Goal: Entertainment & Leisure: Browse casually

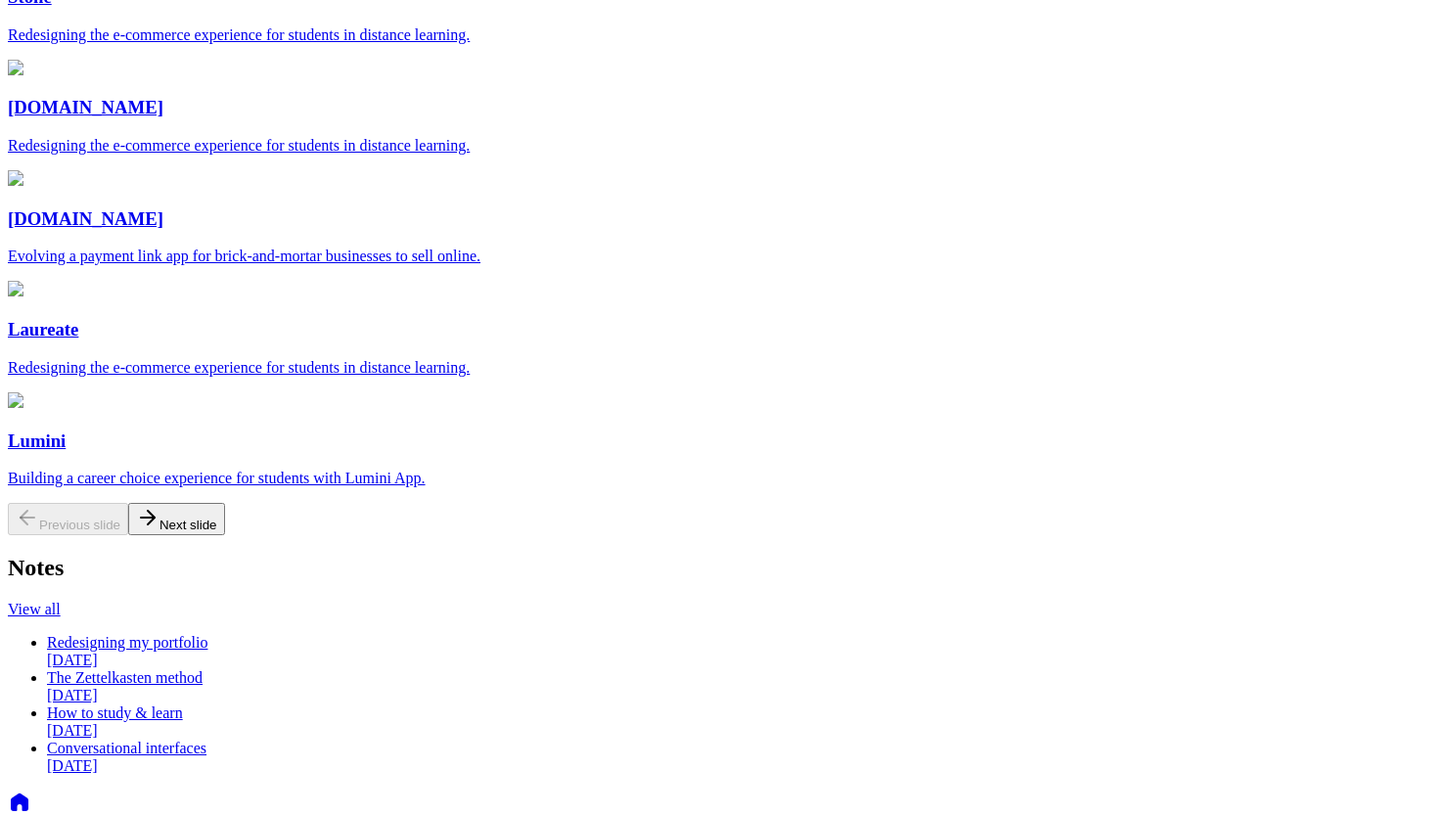
scroll to position [397, 0]
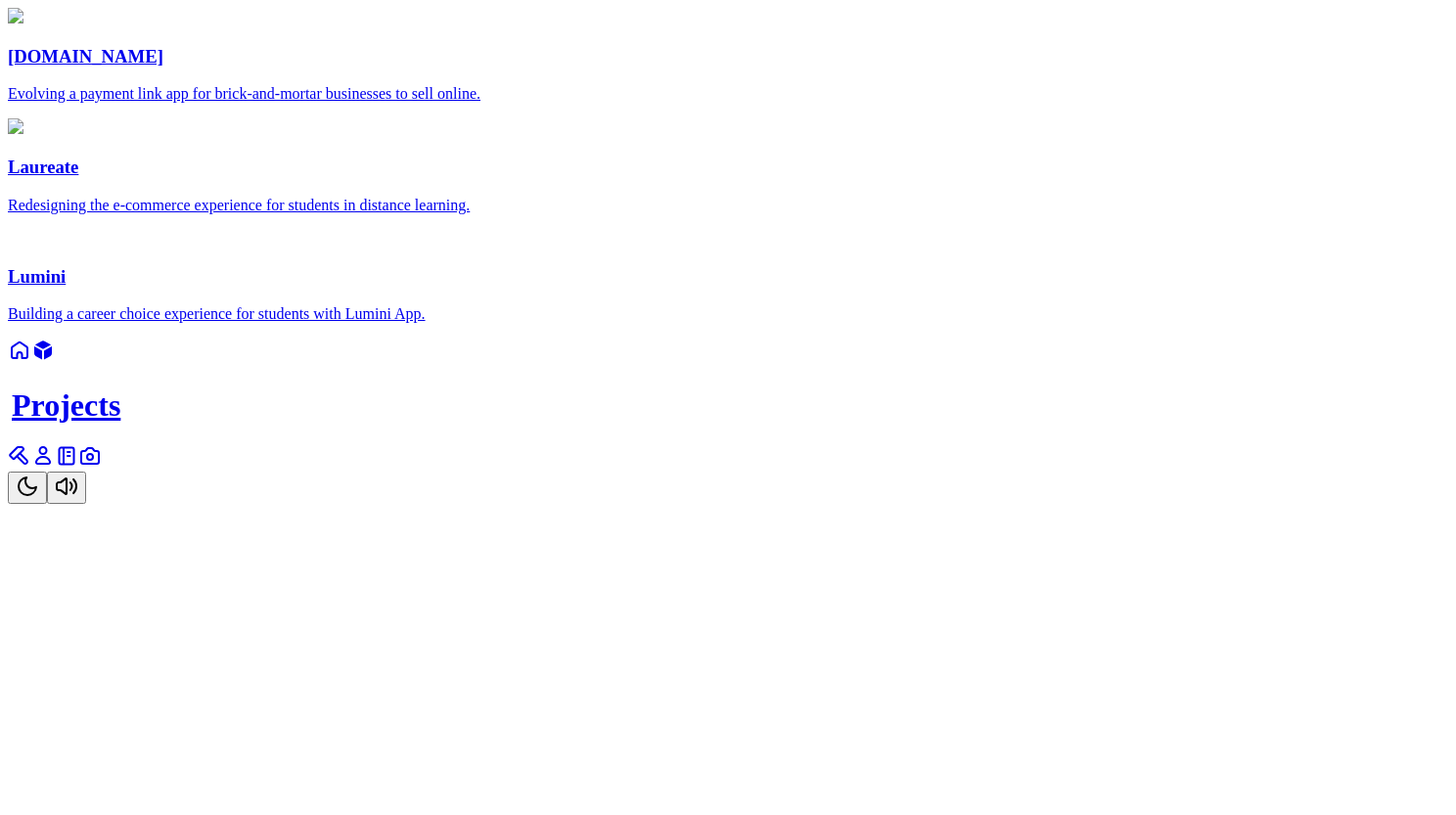
scroll to position [195, 0]
click at [32, 471] on link at bounding box center [20, 462] width 24 height 17
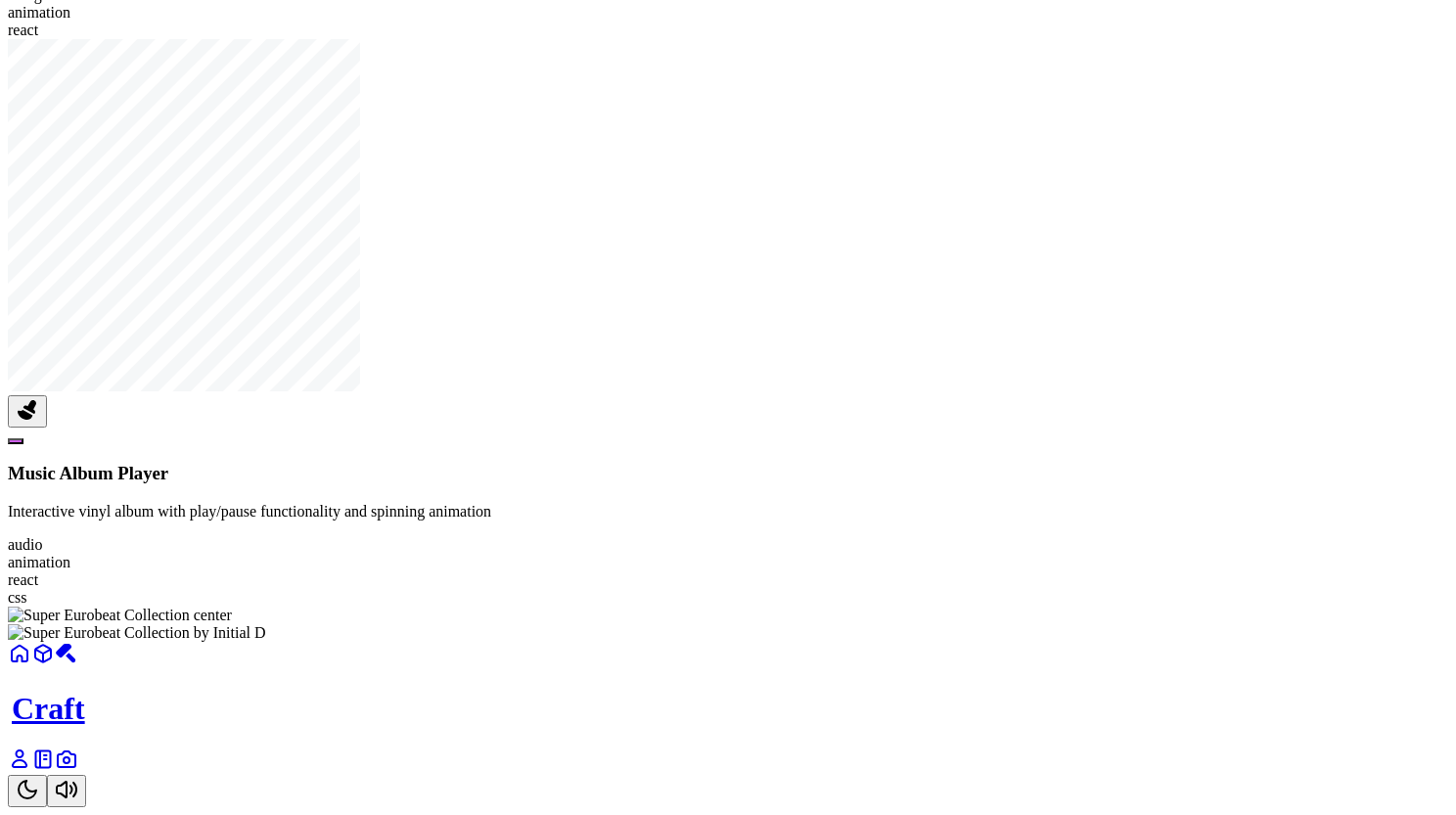
scroll to position [2158, 0]
click at [47, 427] on button at bounding box center [27, 411] width 39 height 33
click at [24, 444] on button at bounding box center [16, 441] width 16 height 6
click at [86, 444] on button at bounding box center [78, 441] width 16 height 6
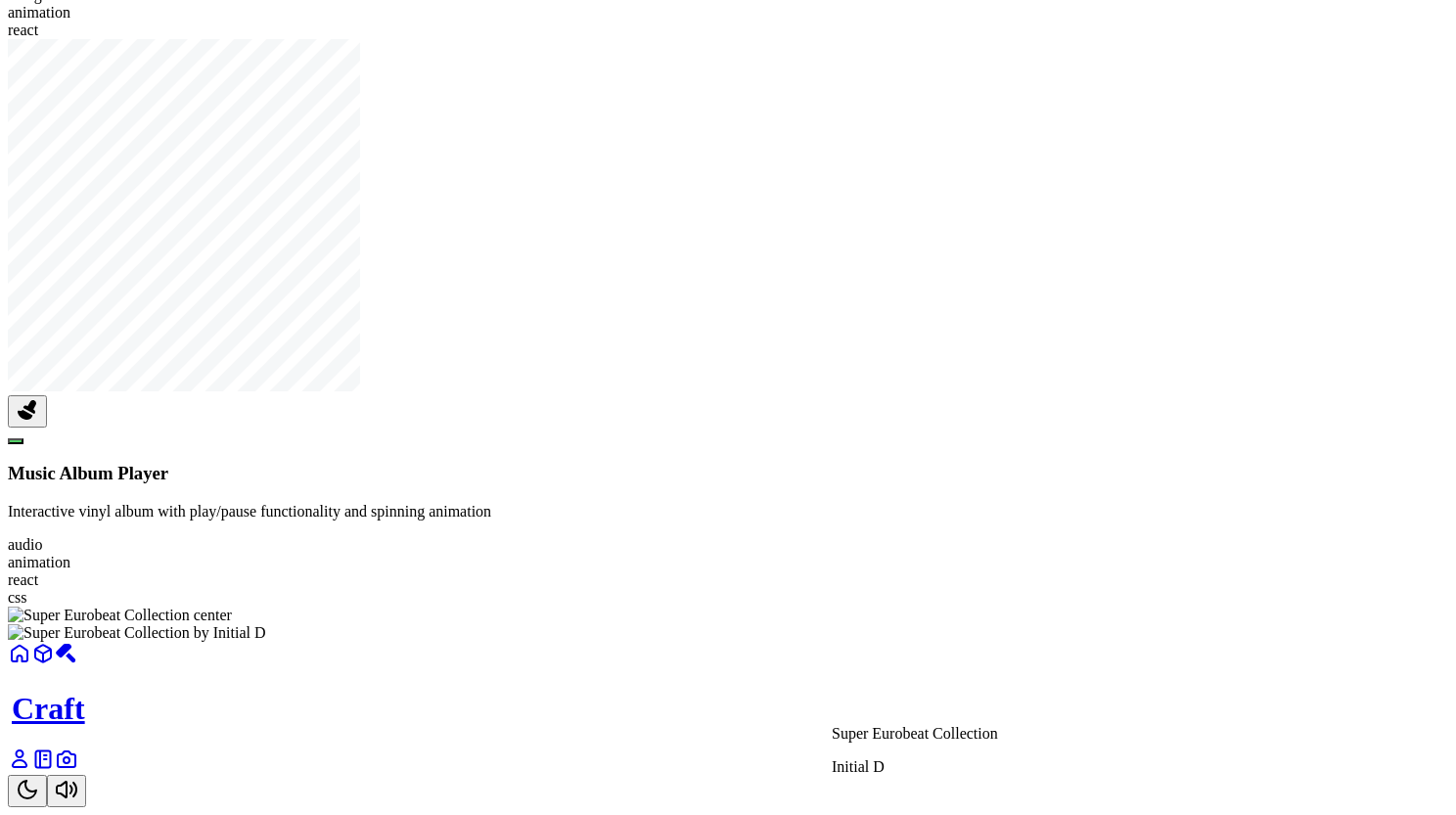
click at [942, 642] on div at bounding box center [728, 642] width 1440 height 0
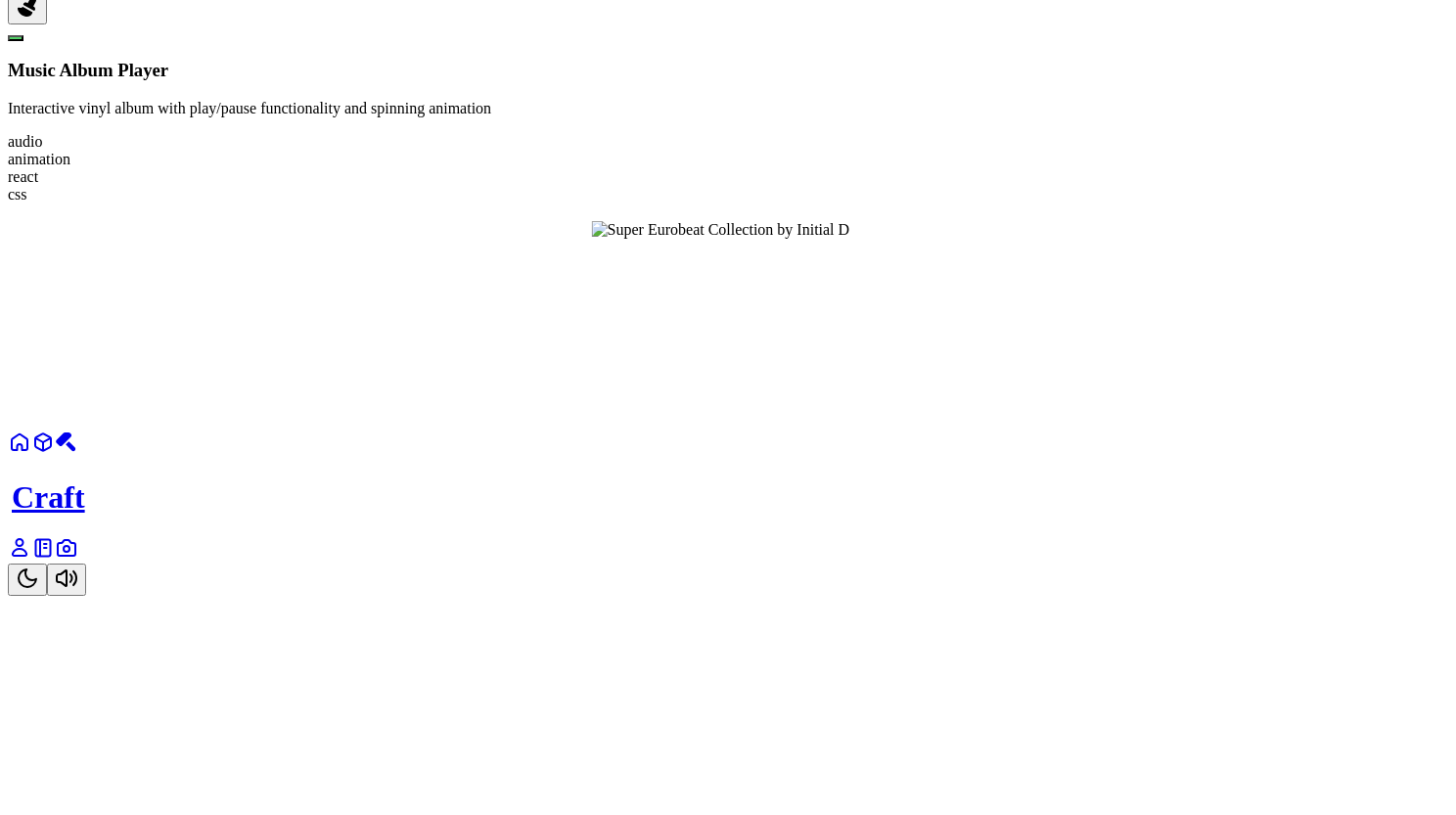
scroll to position [2884, 0]
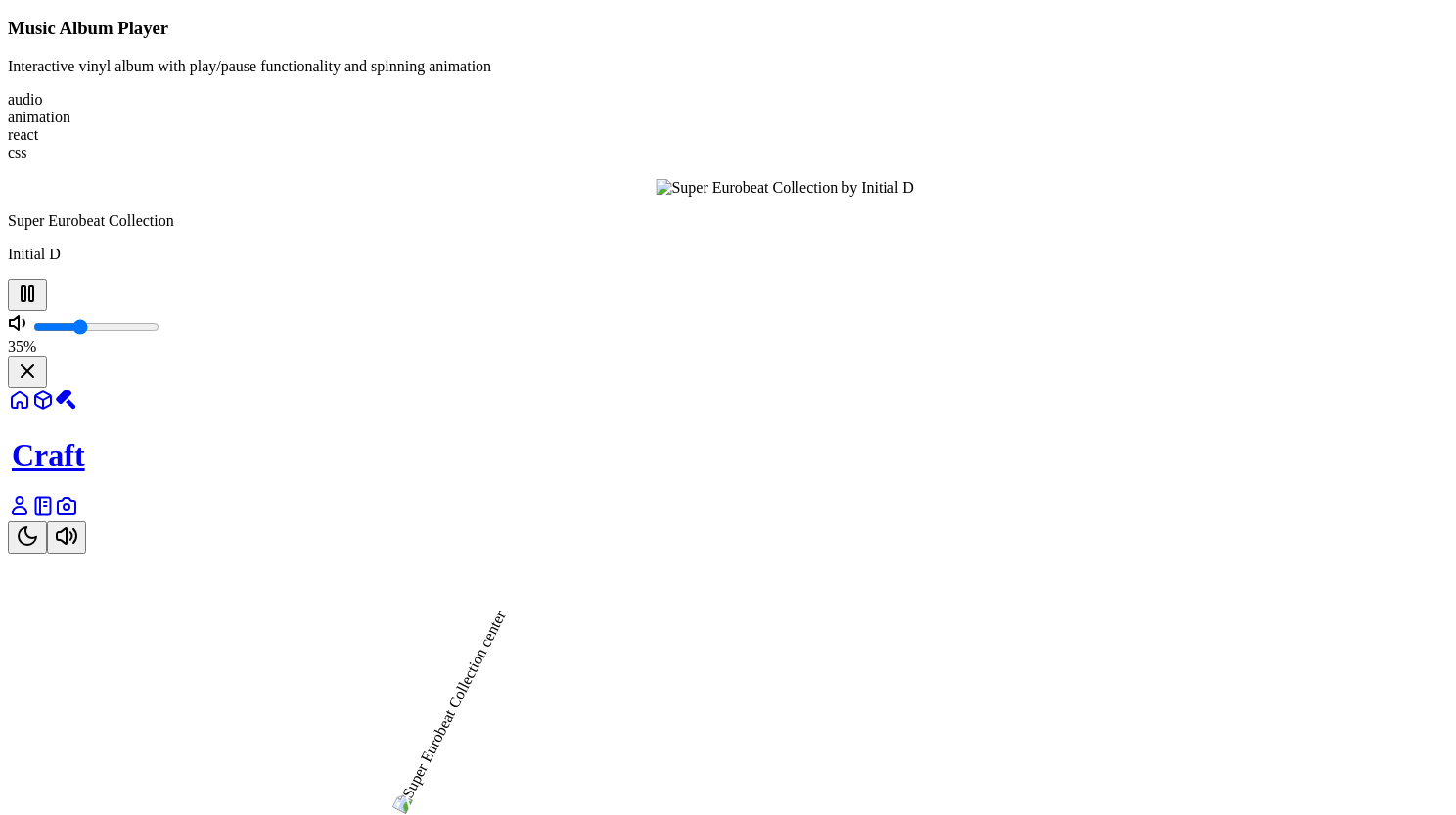
drag, startPoint x: 840, startPoint y: 700, endPoint x: 826, endPoint y: 697, distance: 14.3
type input "0.35"
click at [160, 335] on input "range" at bounding box center [96, 327] width 126 height 16
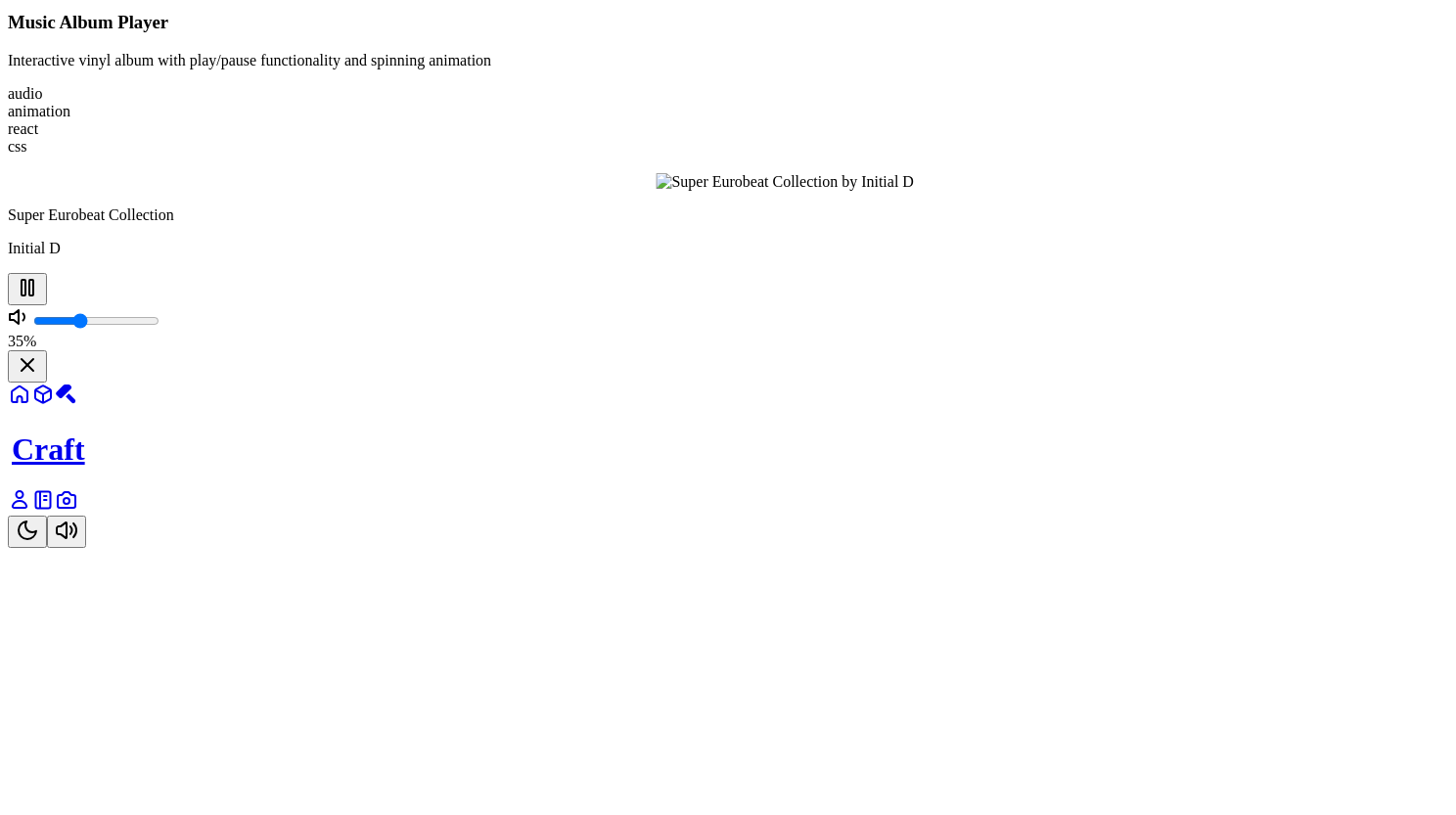
click at [39, 377] on icon at bounding box center [28, 365] width 24 height 24
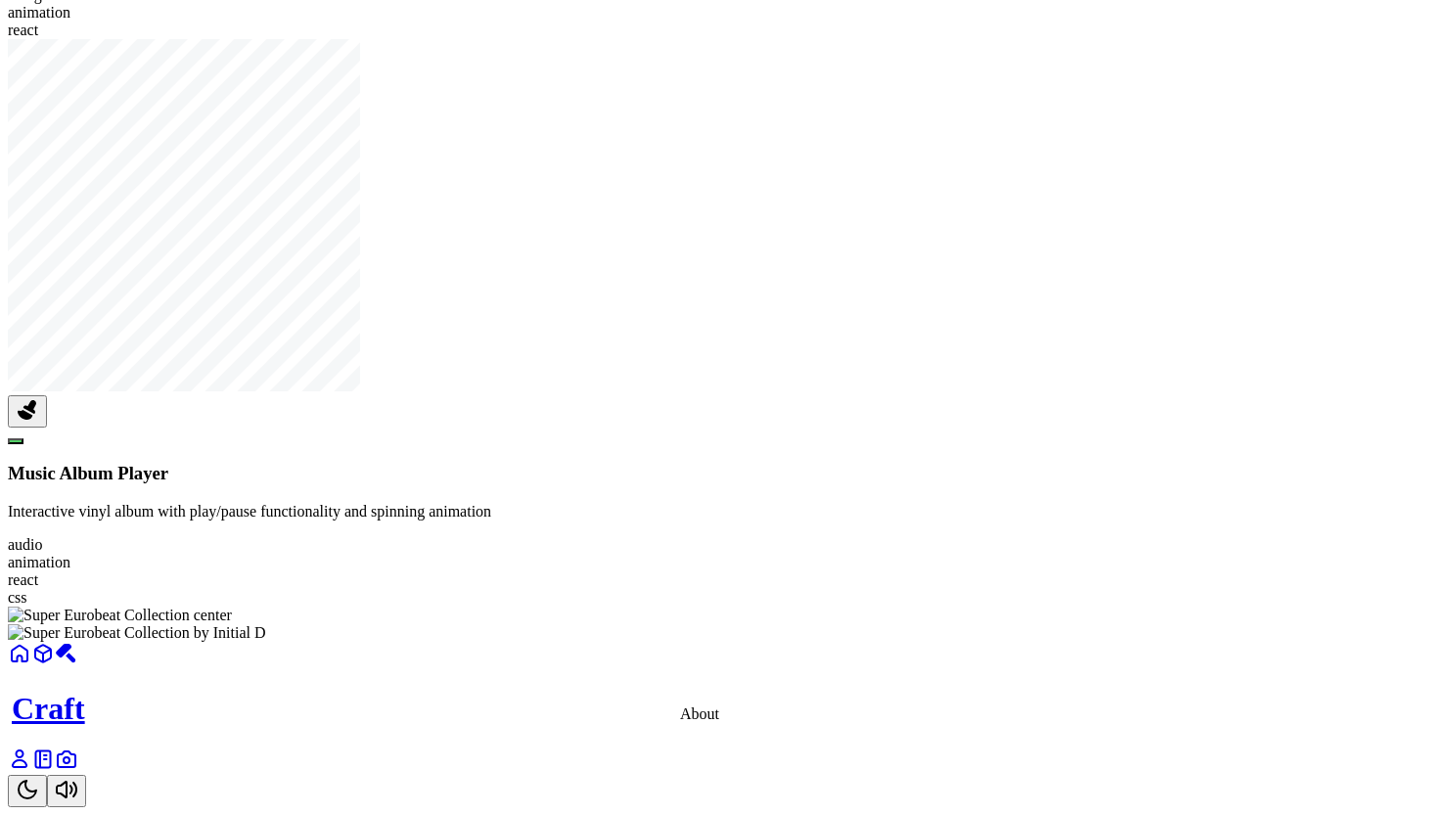
click at [27, 756] on icon at bounding box center [20, 758] width 14 height 17
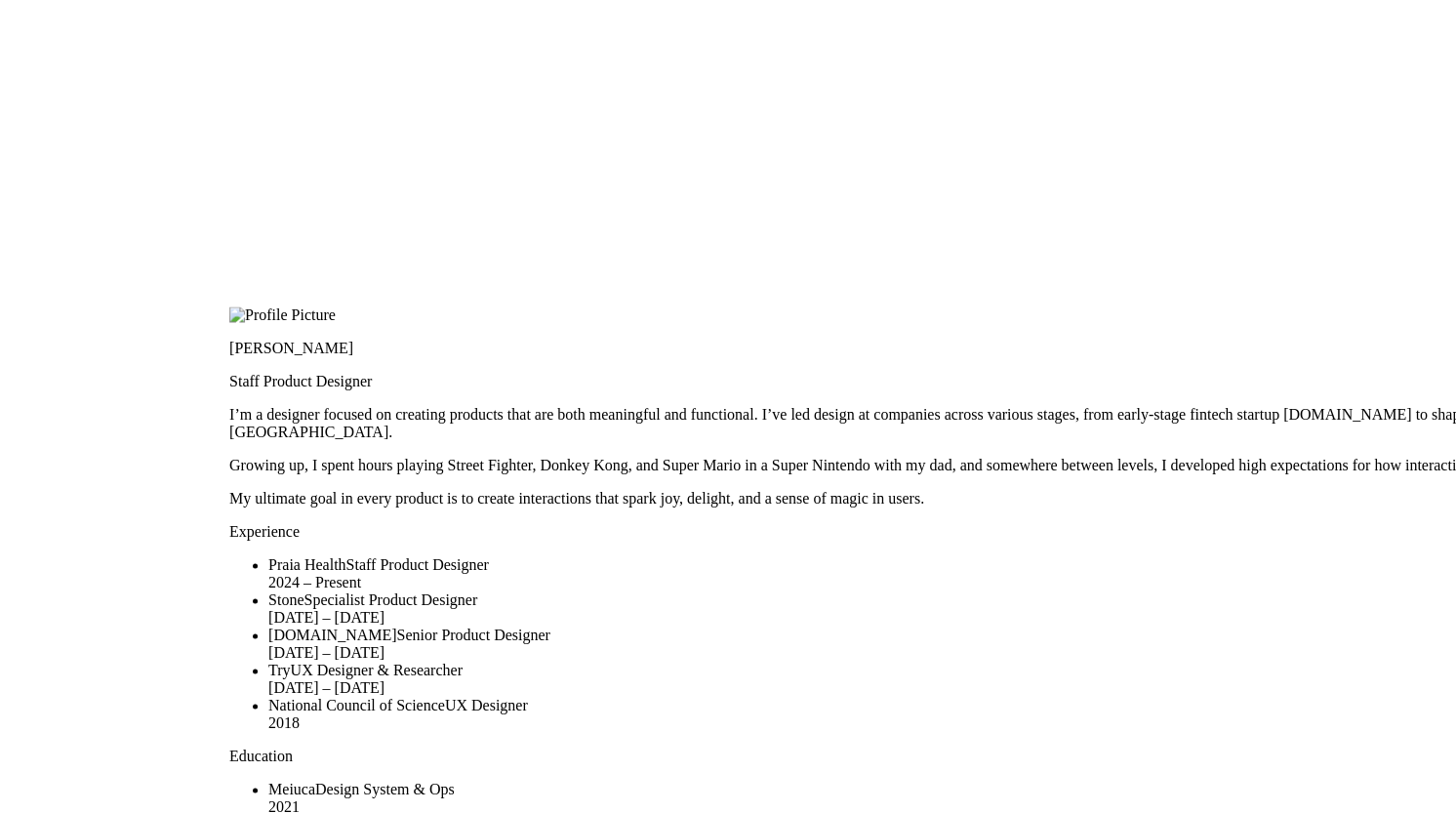
drag, startPoint x: 343, startPoint y: 262, endPoint x: 728, endPoint y: 614, distance: 521.7
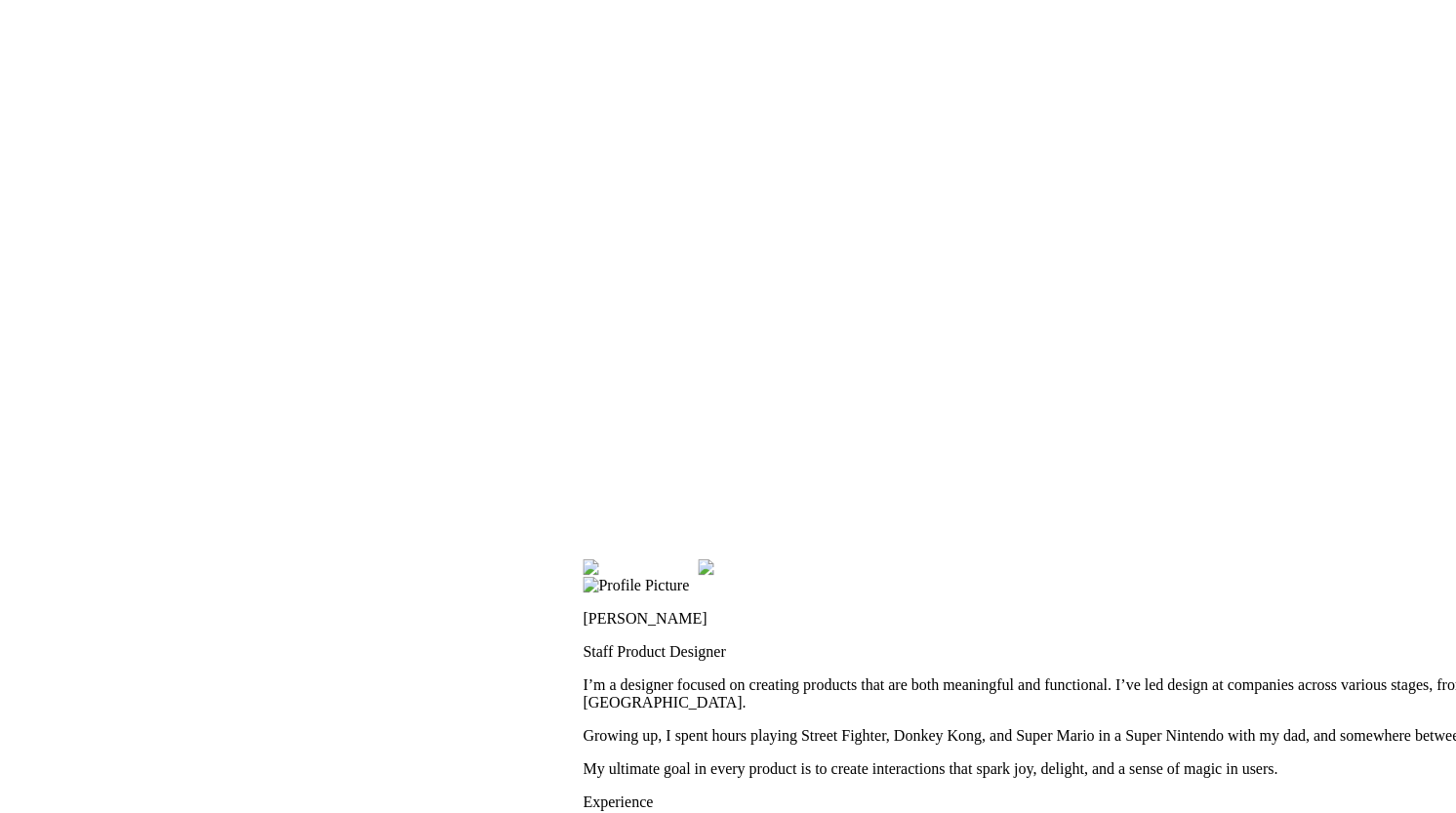
drag, startPoint x: 494, startPoint y: 208, endPoint x: 898, endPoint y: 611, distance: 570.6
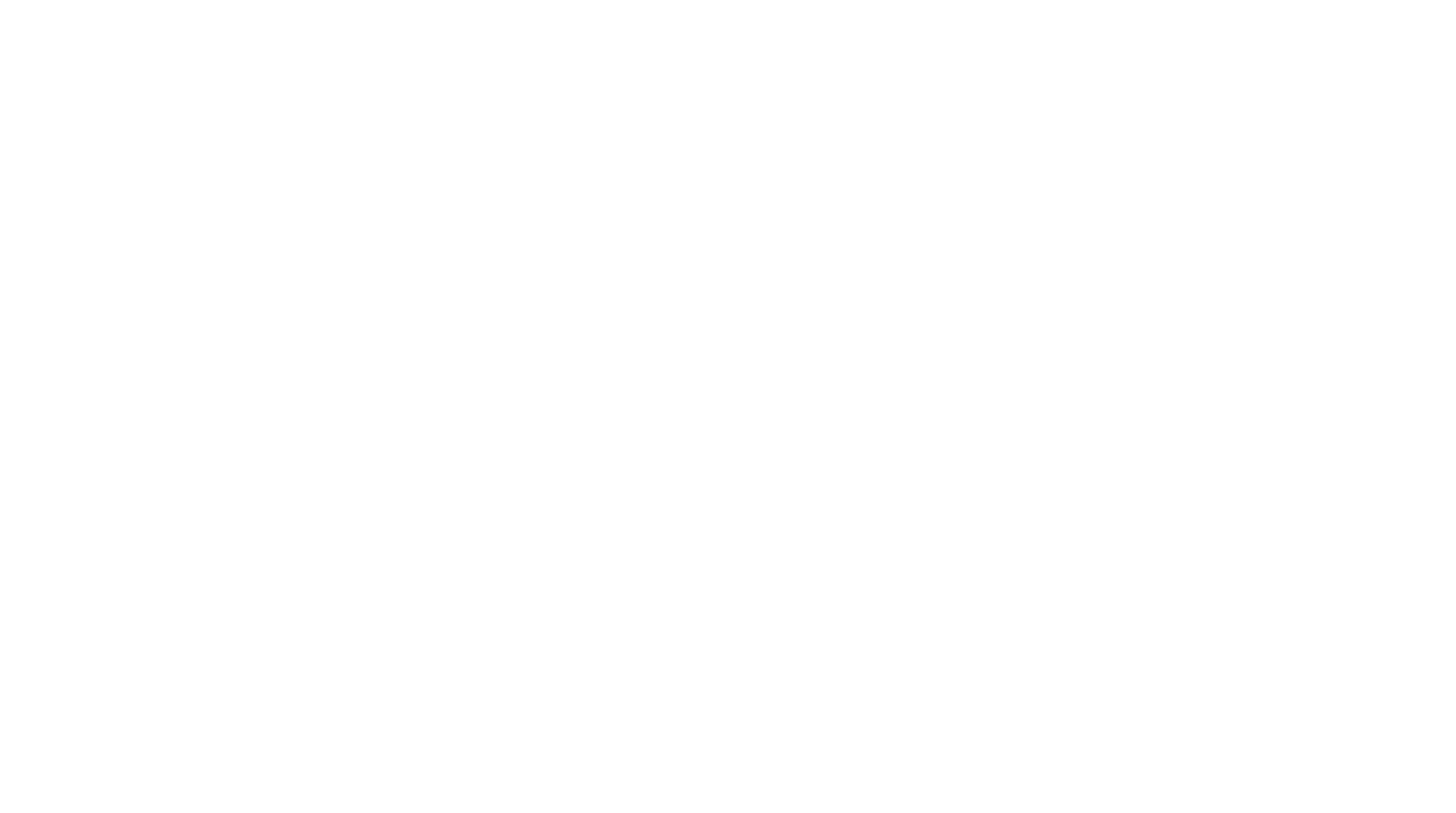
drag, startPoint x: 700, startPoint y: 240, endPoint x: 1232, endPoint y: 765, distance: 747.4
drag, startPoint x: 715, startPoint y: 508, endPoint x: 939, endPoint y: 497, distance: 224.3
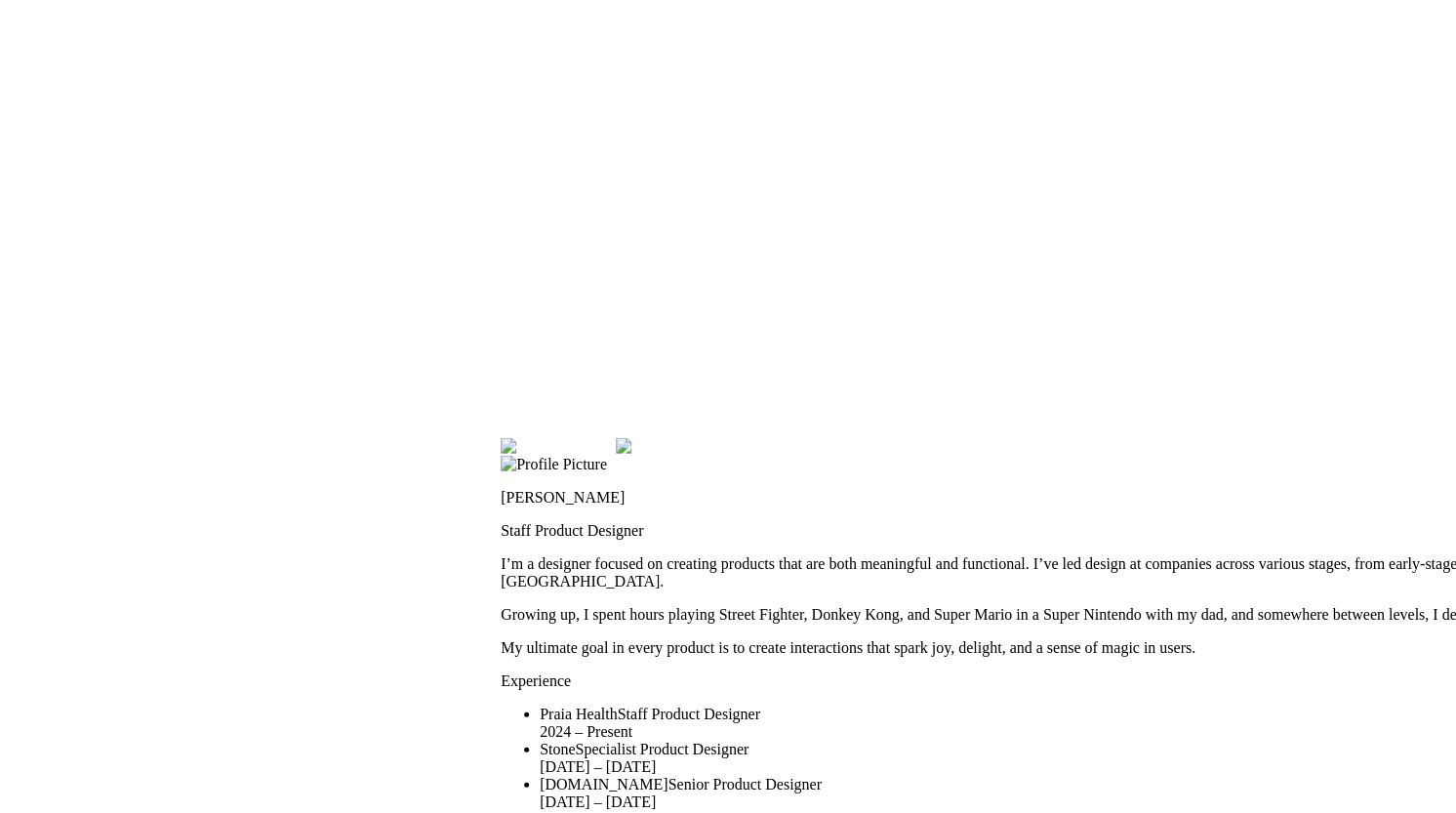
drag, startPoint x: 939, startPoint y: 497, endPoint x: 647, endPoint y: -46, distance: 616.5
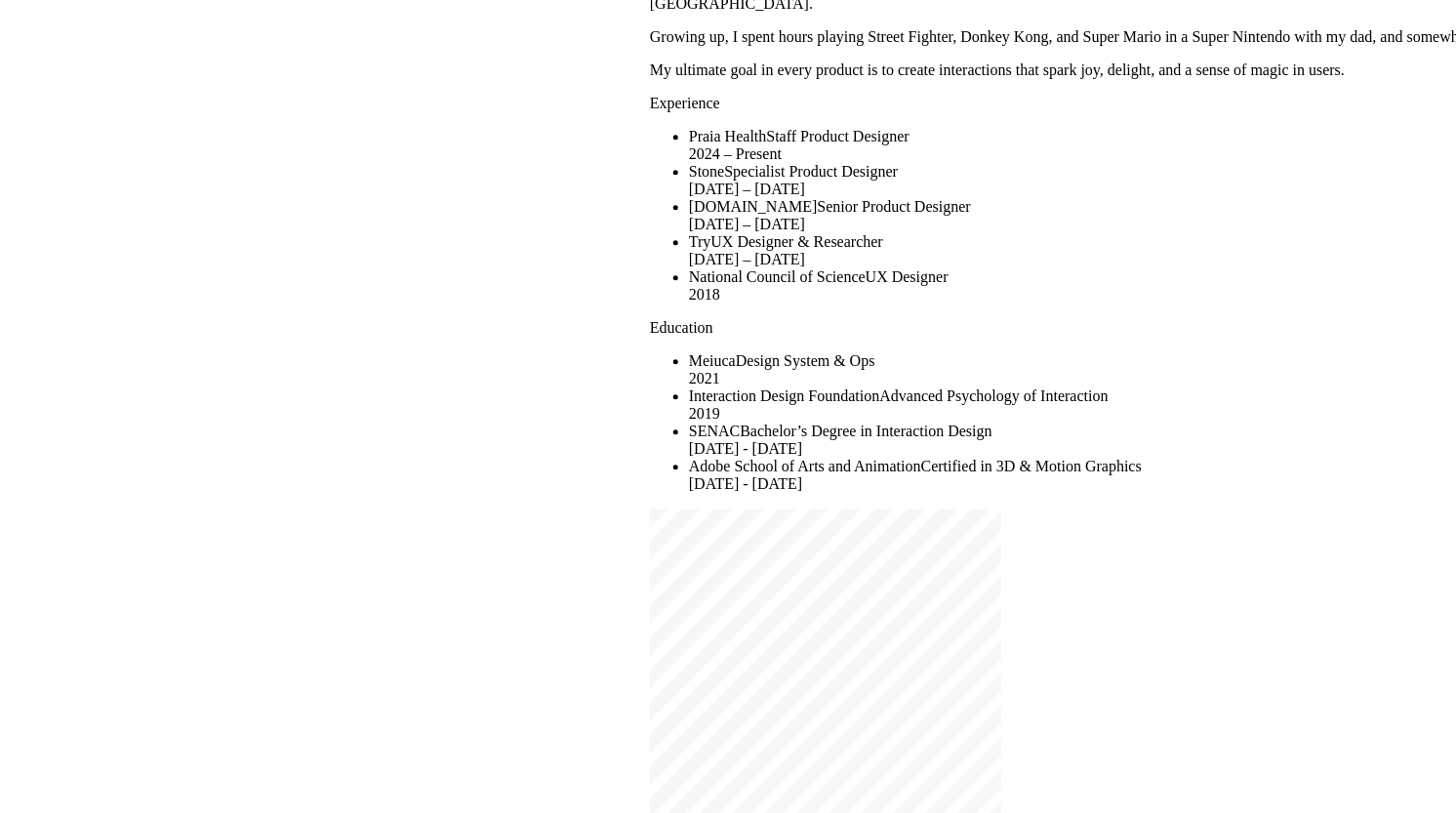
drag, startPoint x: 516, startPoint y: 576, endPoint x: 678, endPoint y: -46, distance: 642.8
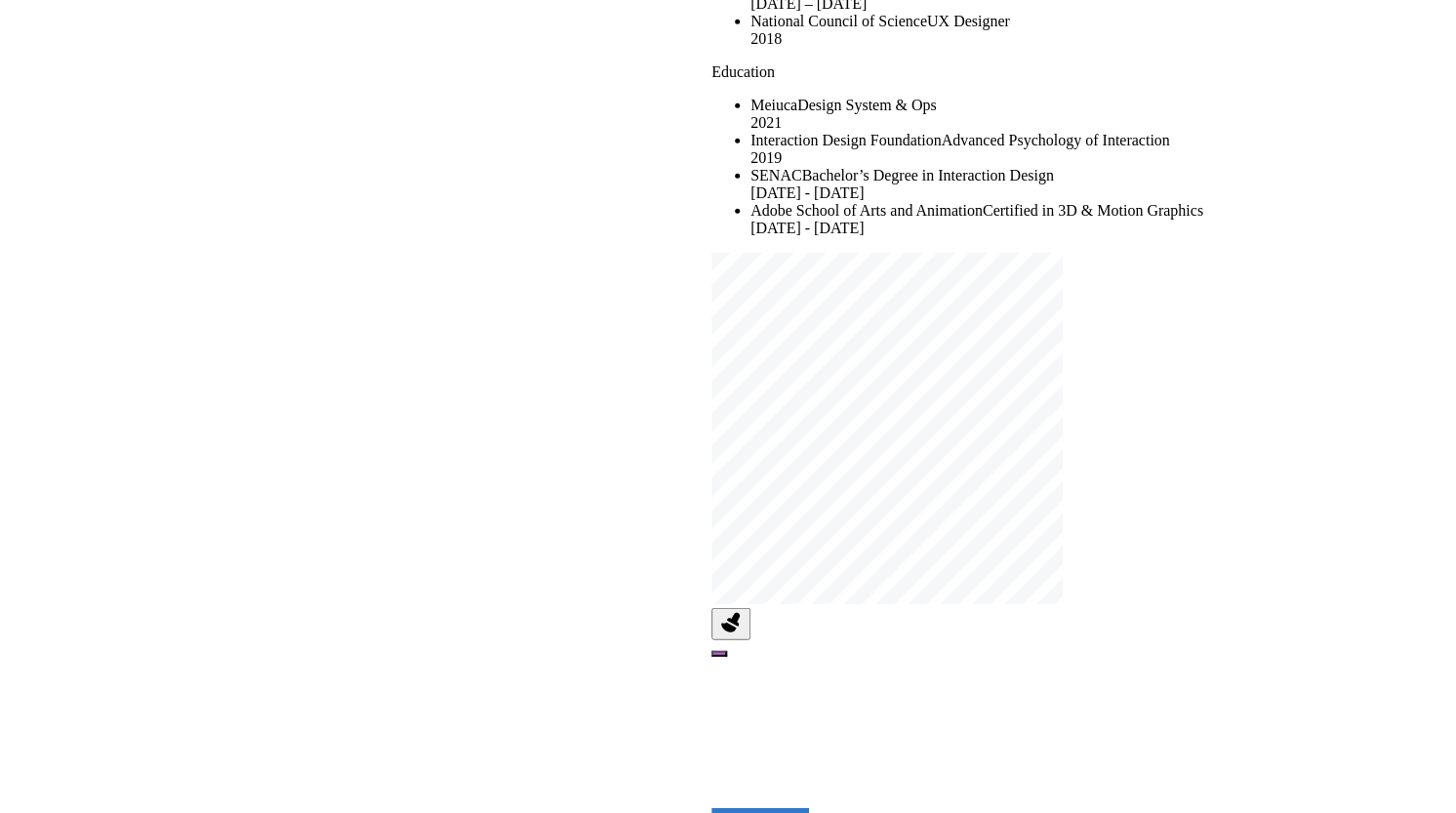
drag, startPoint x: 440, startPoint y: 465, endPoint x: 421, endPoint y: -46, distance: 511.4
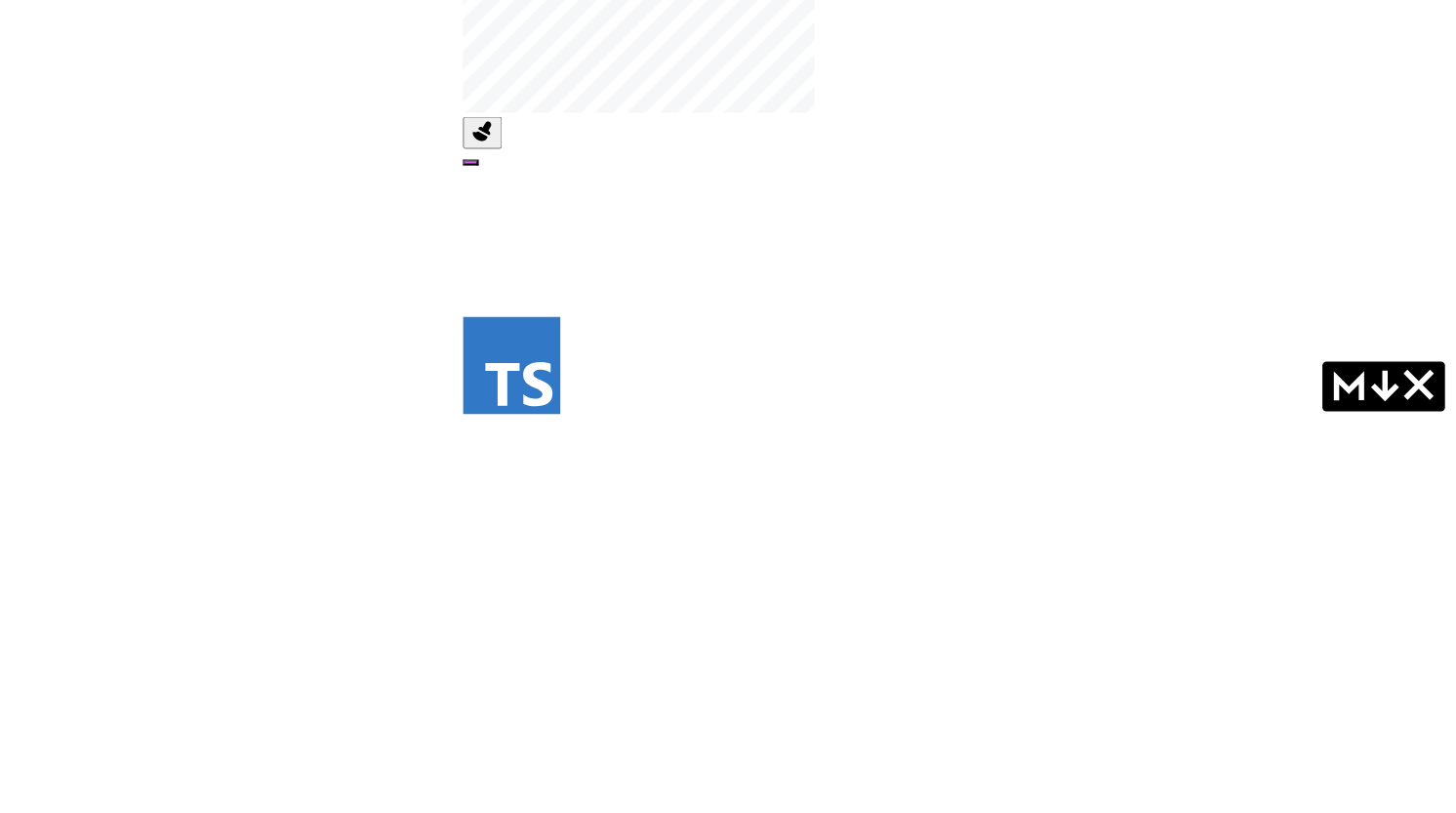
drag, startPoint x: 650, startPoint y: 434, endPoint x: 364, endPoint y: 51, distance: 478.0
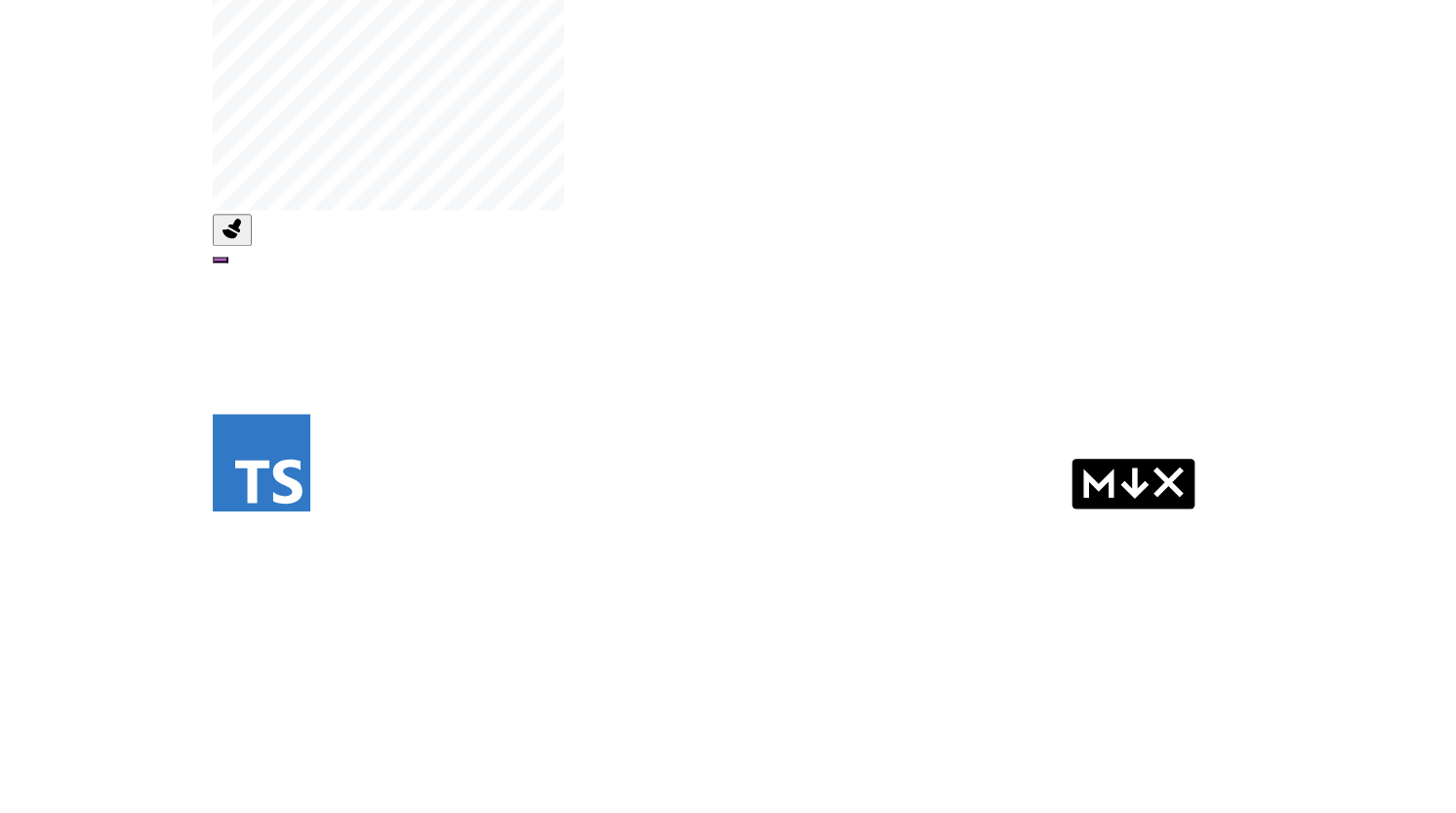
drag, startPoint x: 664, startPoint y: 316, endPoint x: 335, endPoint y: 472, distance: 364.1
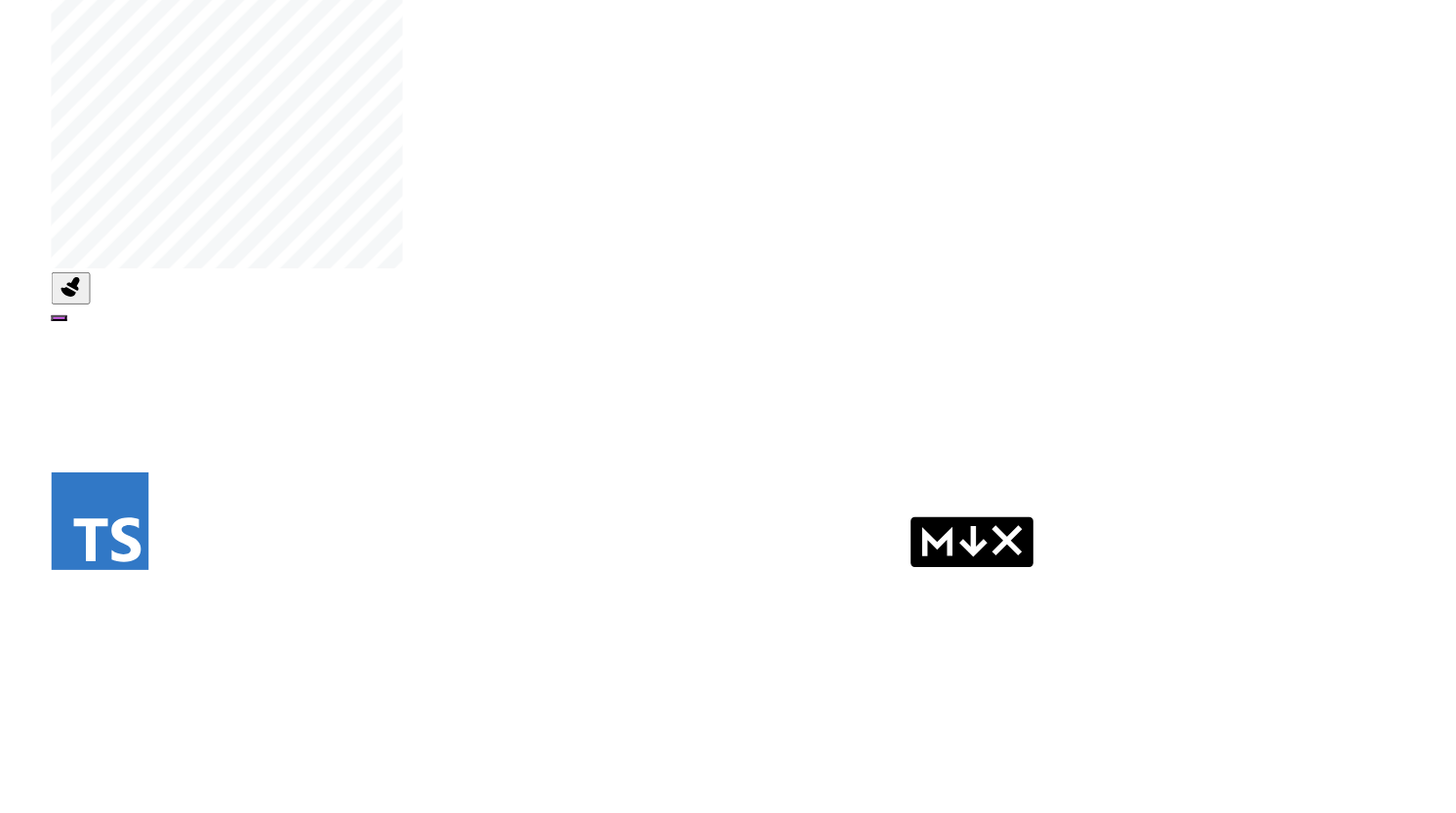
drag, startPoint x: 1052, startPoint y: 370, endPoint x: 419, endPoint y: 432, distance: 636.0
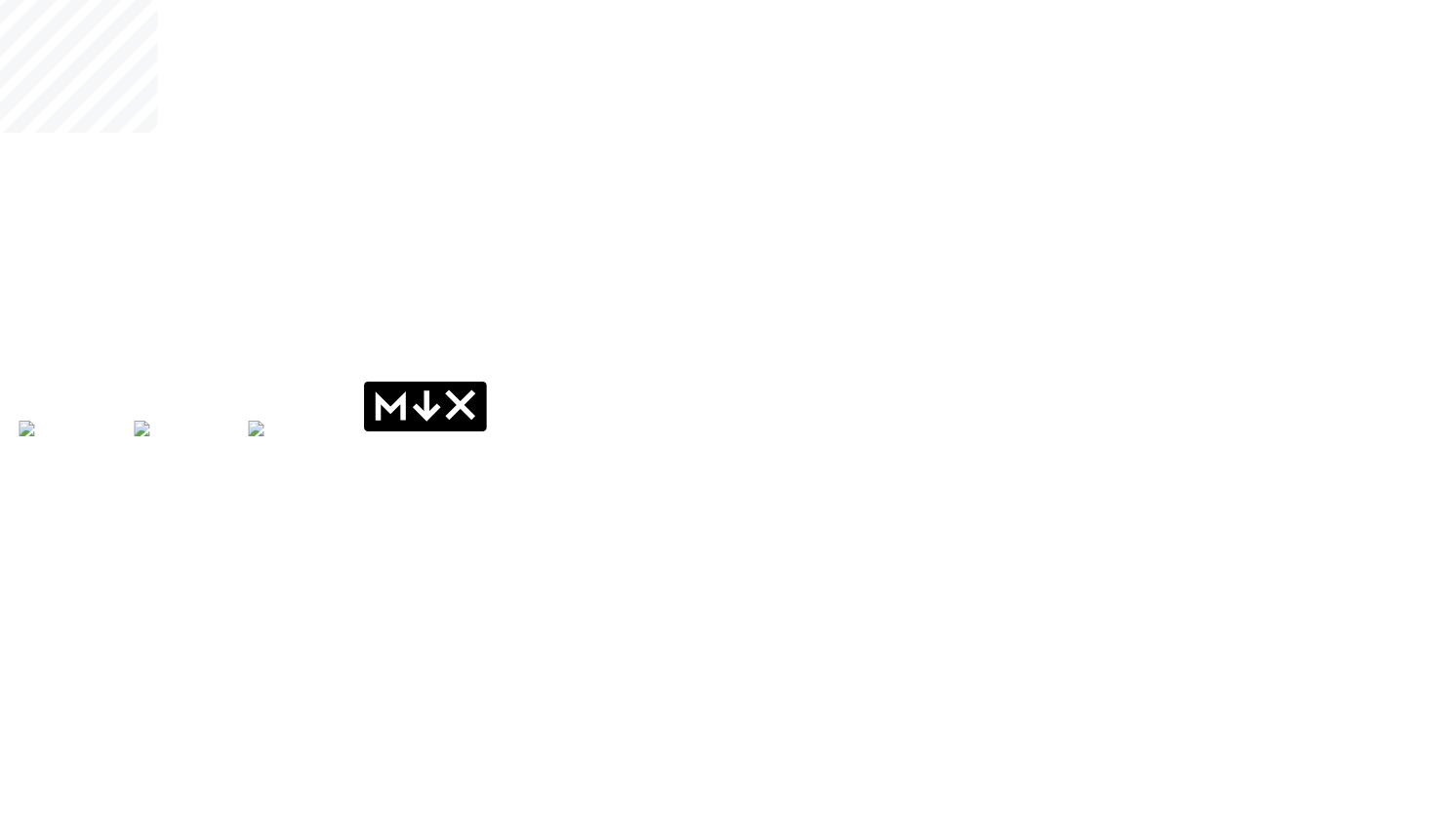
drag, startPoint x: 486, startPoint y: 478, endPoint x: 833, endPoint y: 280, distance: 399.5
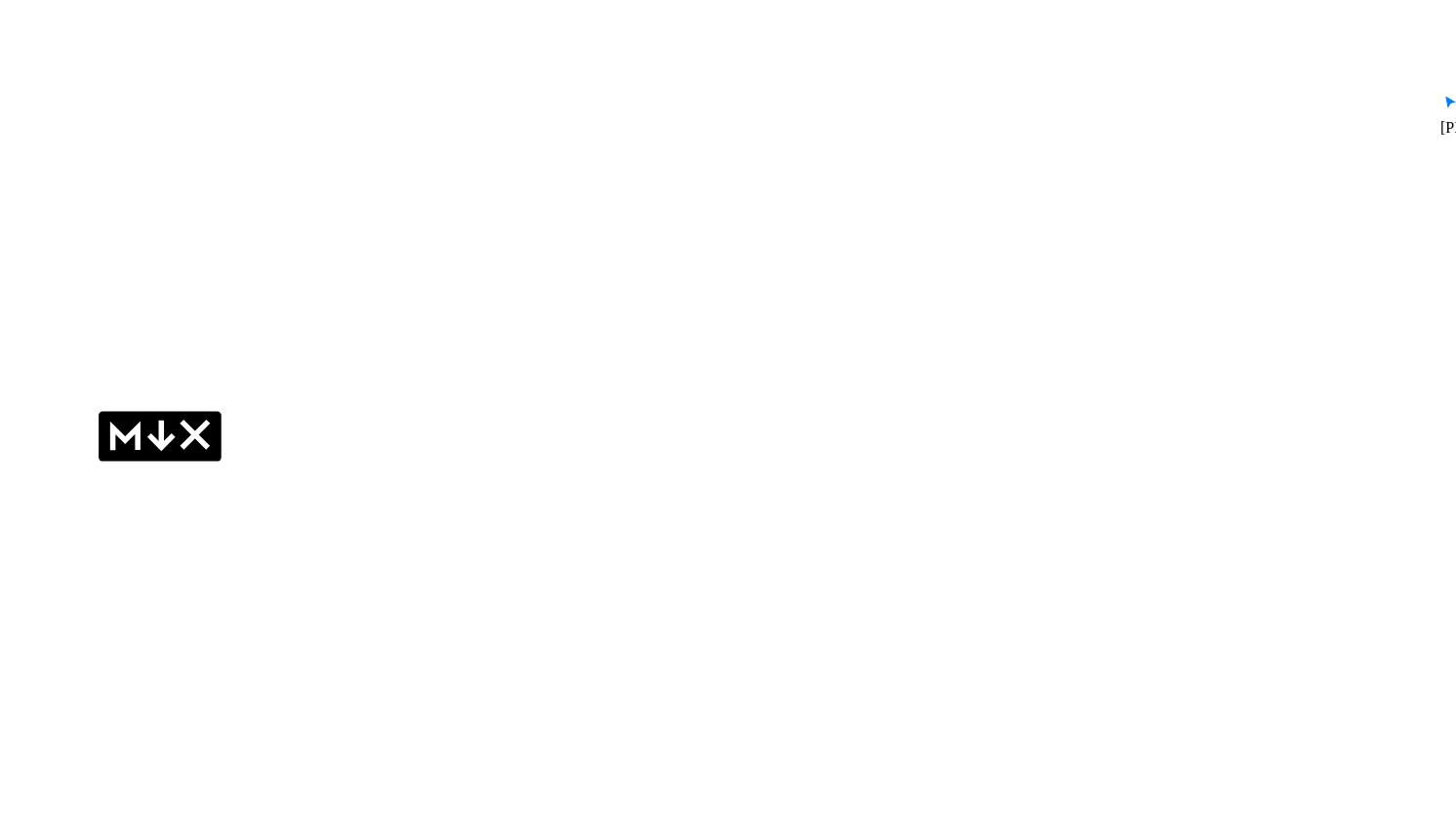
drag, startPoint x: 902, startPoint y: 287, endPoint x: 373, endPoint y: 349, distance: 532.6
drag, startPoint x: 916, startPoint y: 249, endPoint x: 625, endPoint y: 641, distance: 488.2
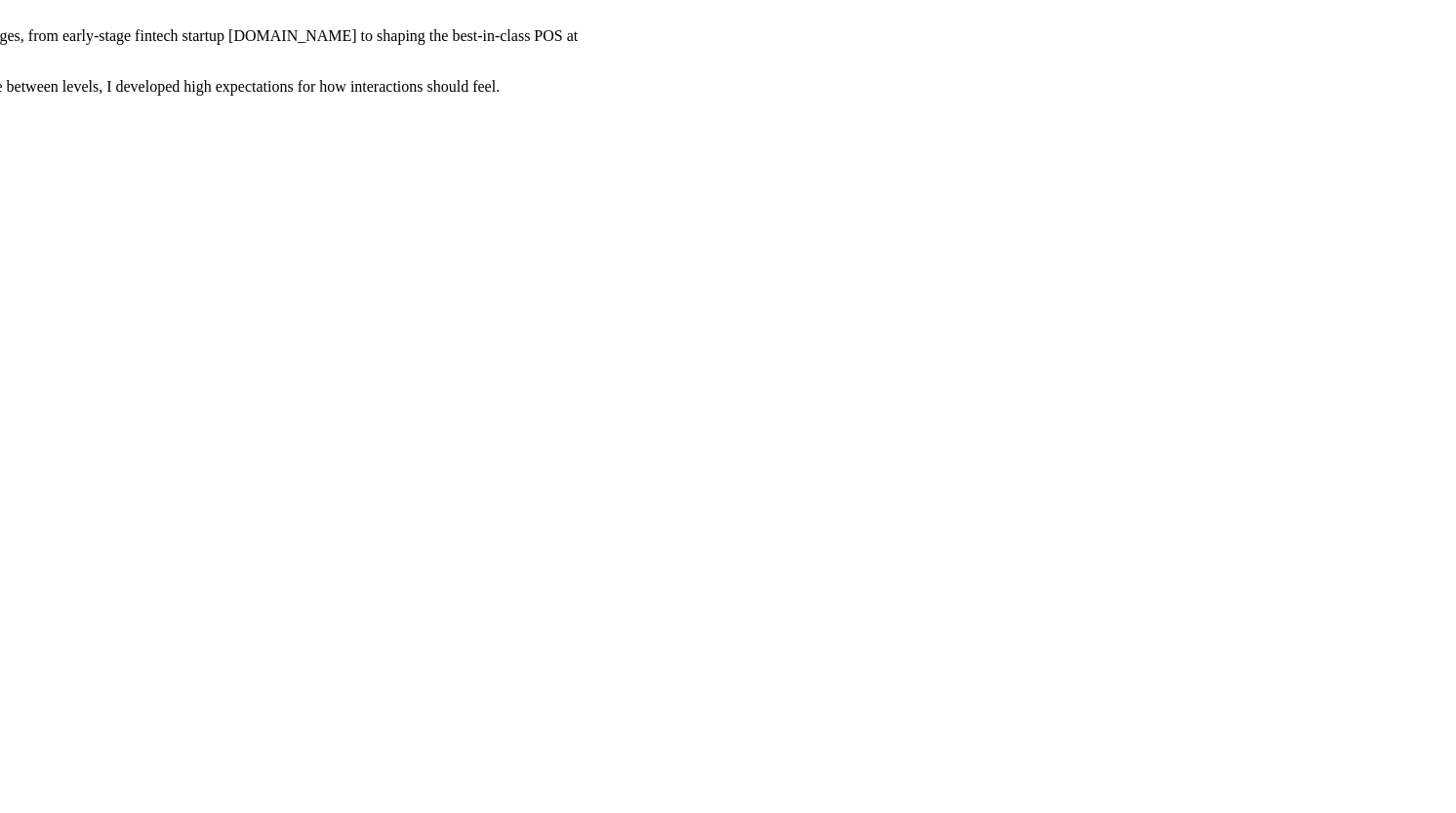
drag, startPoint x: 1069, startPoint y: 446, endPoint x: 1069, endPoint y: 768, distance: 322.0
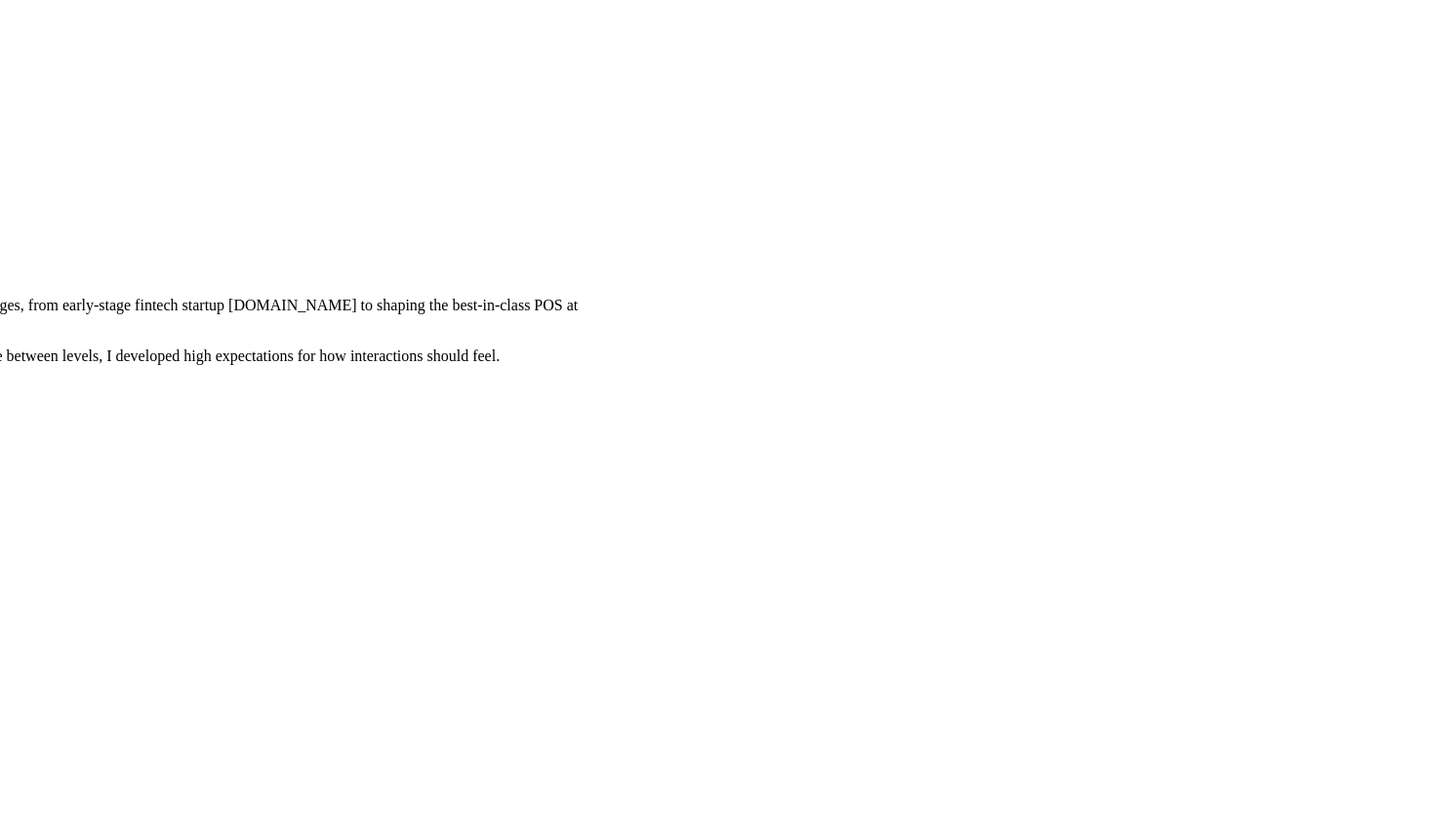
drag, startPoint x: 1052, startPoint y: 276, endPoint x: 1038, endPoint y: 560, distance: 284.3
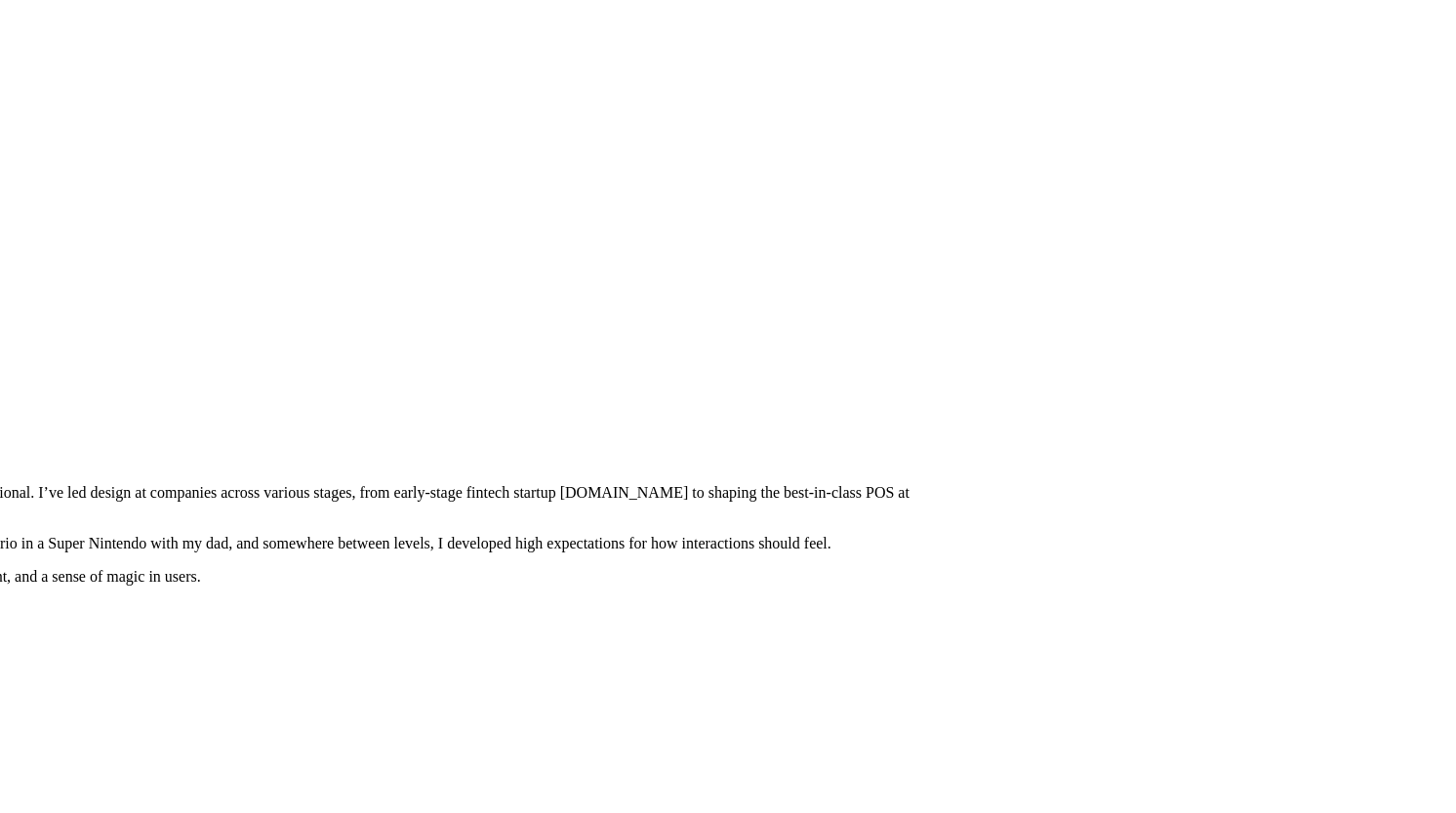
drag, startPoint x: 986, startPoint y: 288, endPoint x: 1318, endPoint y: 461, distance: 374.4
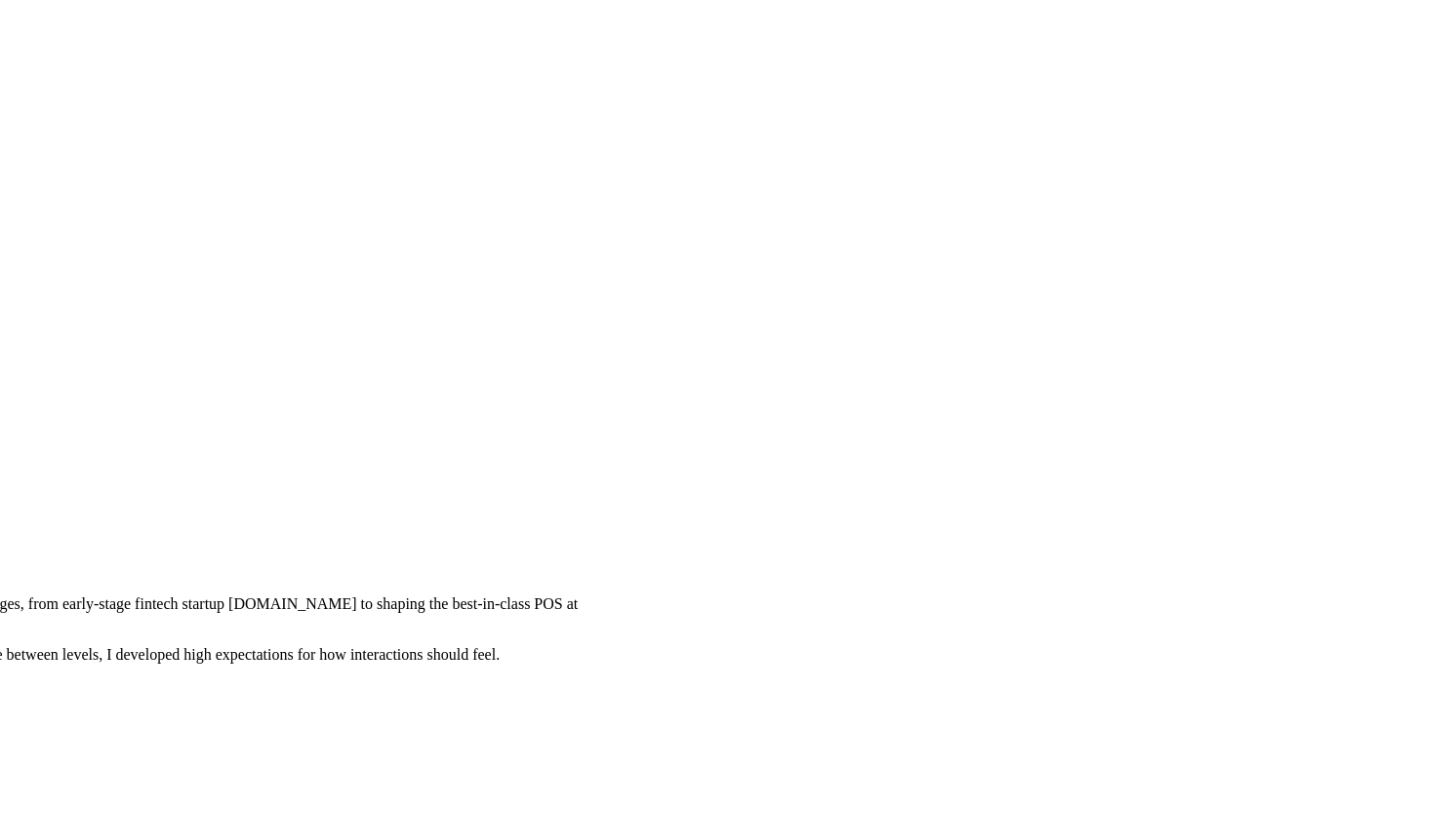
drag, startPoint x: 1259, startPoint y: 419, endPoint x: 886, endPoint y: 531, distance: 389.5
type input "0.06"
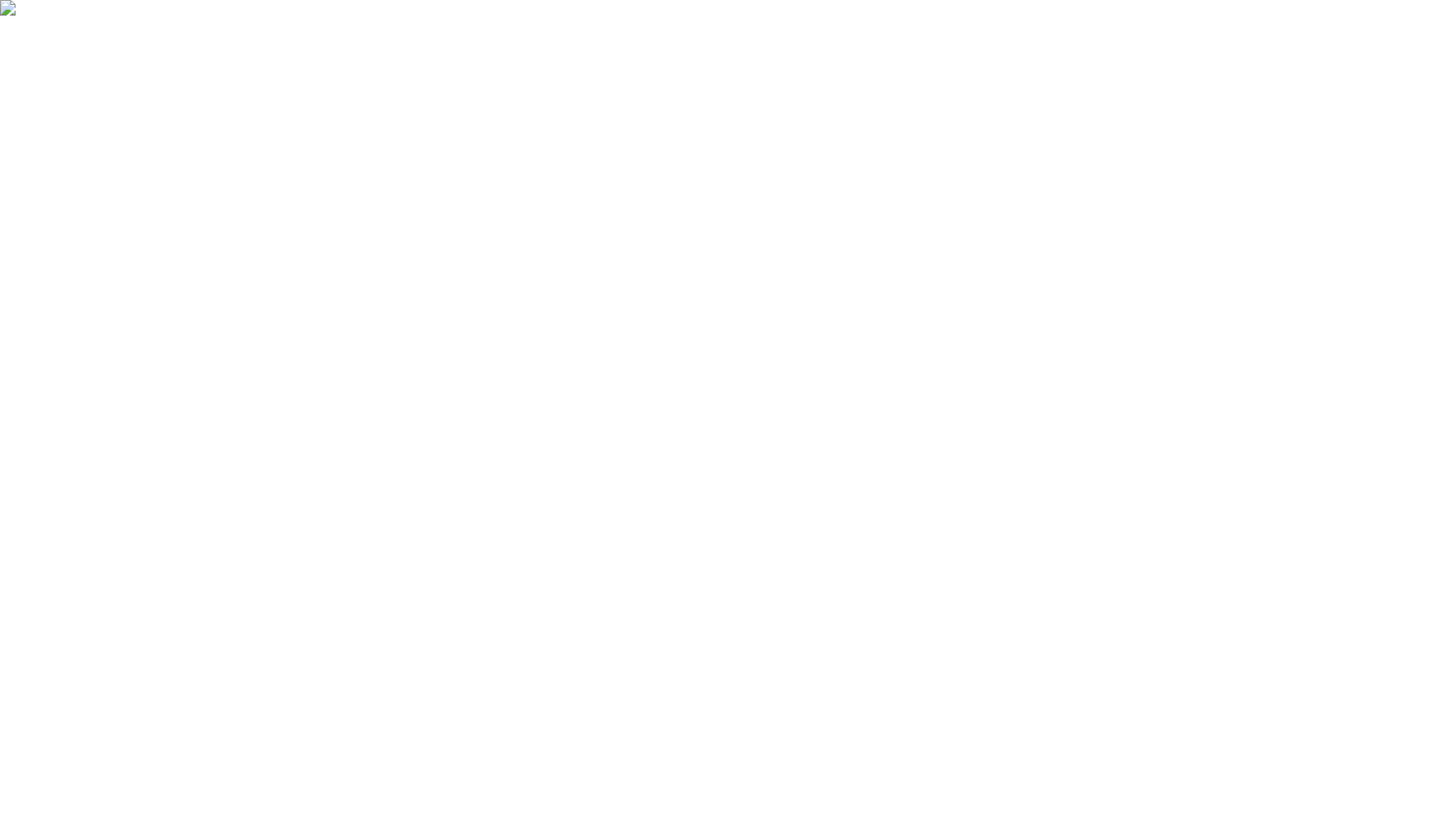
drag, startPoint x: 1046, startPoint y: 253, endPoint x: 1136, endPoint y: 538, distance: 298.9
drag, startPoint x: 336, startPoint y: 364, endPoint x: 838, endPoint y: 602, distance: 555.6
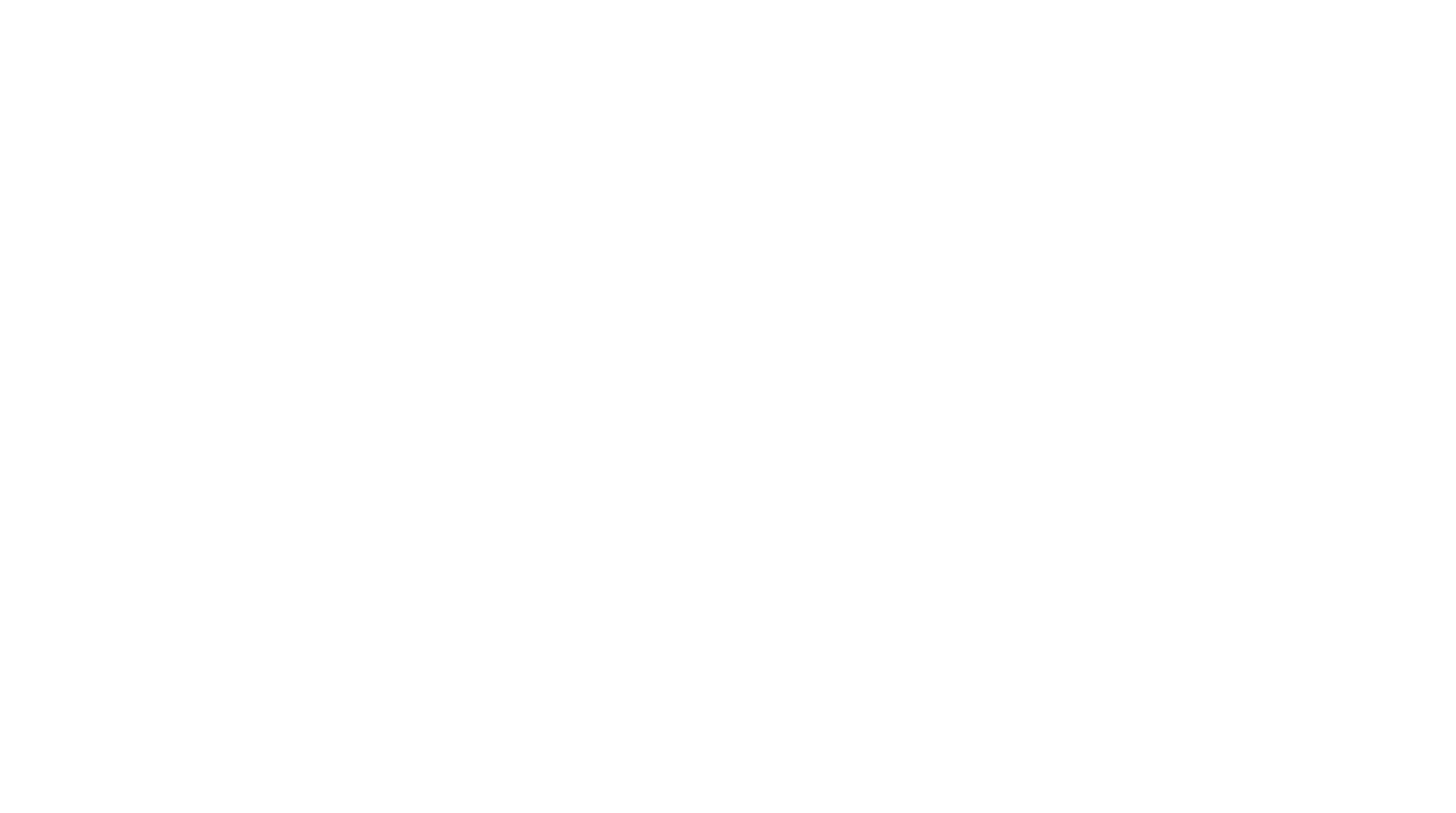
drag, startPoint x: 885, startPoint y: 482, endPoint x: 639, endPoint y: 263, distance: 329.4
type input "0.13"
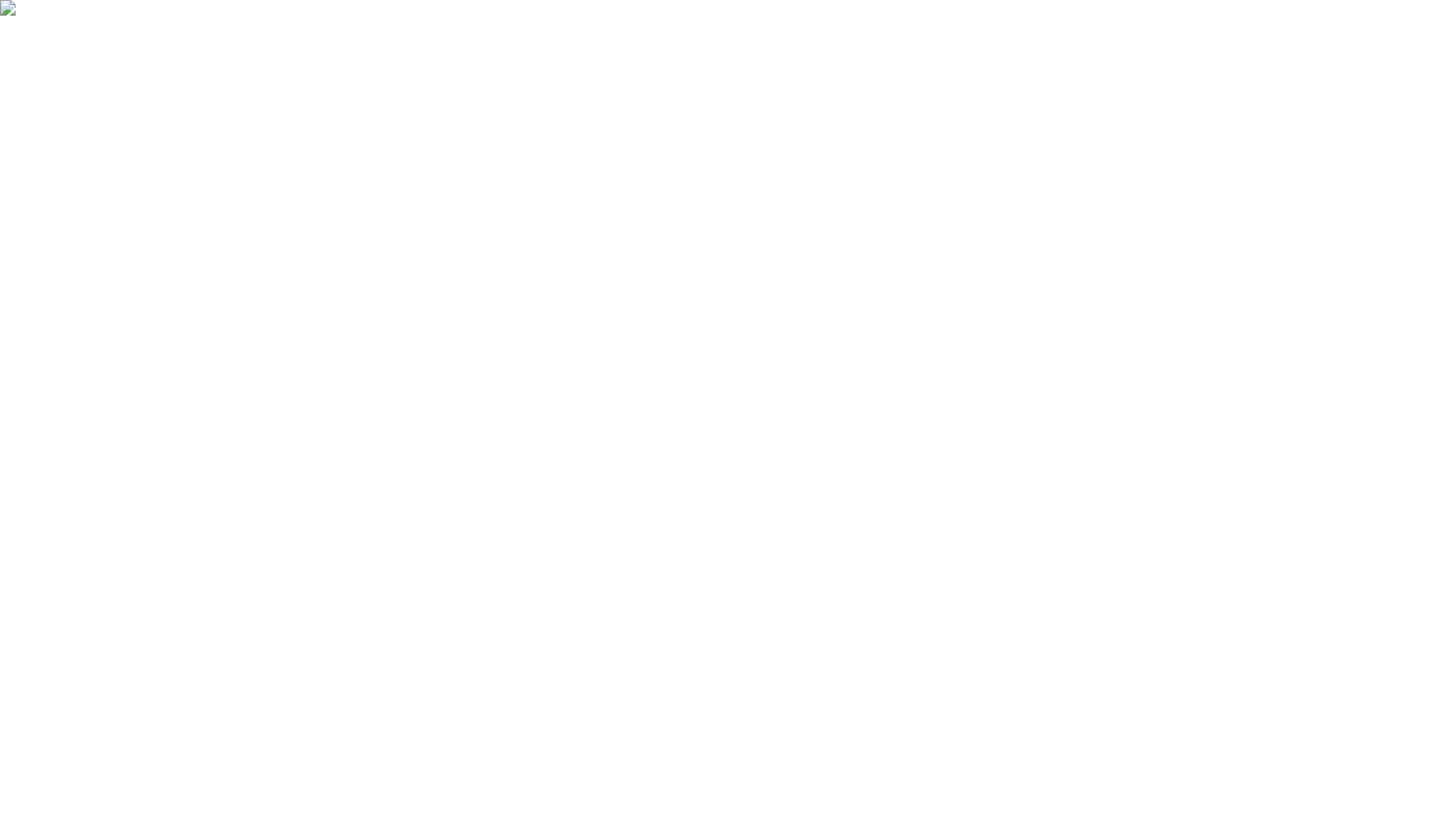
drag, startPoint x: 526, startPoint y: 234, endPoint x: 397, endPoint y: 216, distance: 130.2
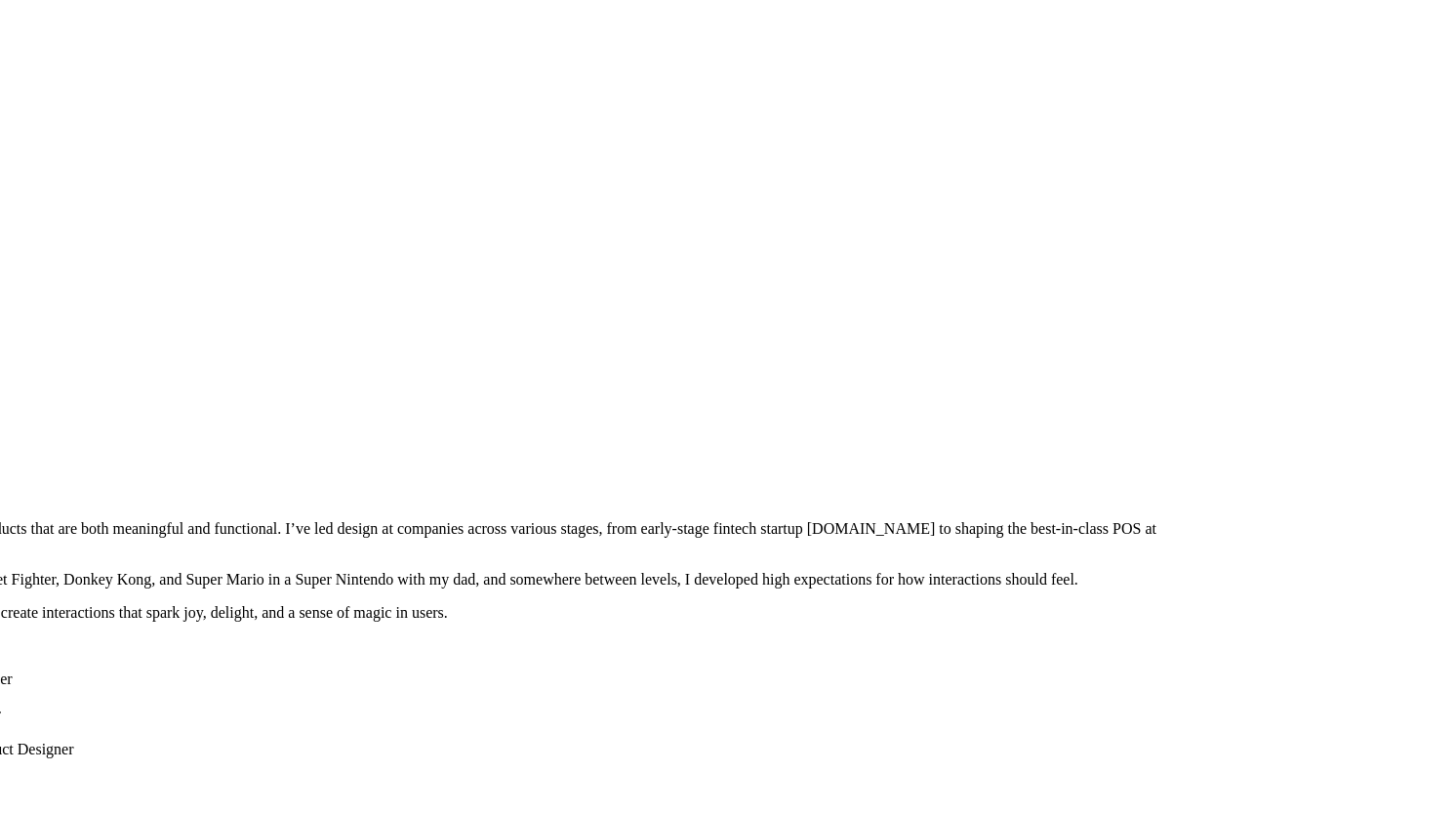
drag, startPoint x: 1138, startPoint y: 320, endPoint x: 873, endPoint y: 693, distance: 457.6
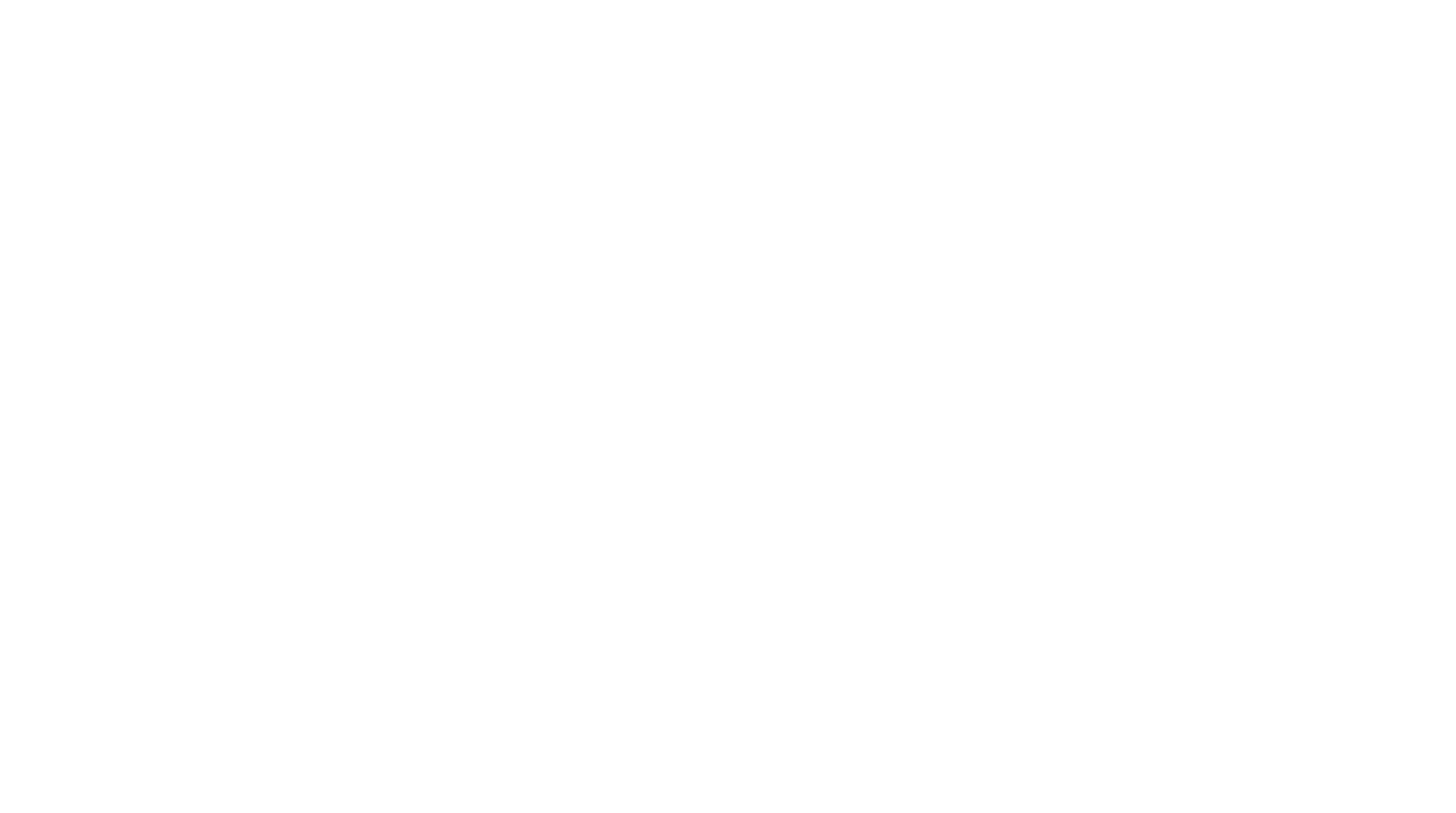
drag, startPoint x: 1178, startPoint y: 371, endPoint x: 957, endPoint y: 668, distance: 370.2
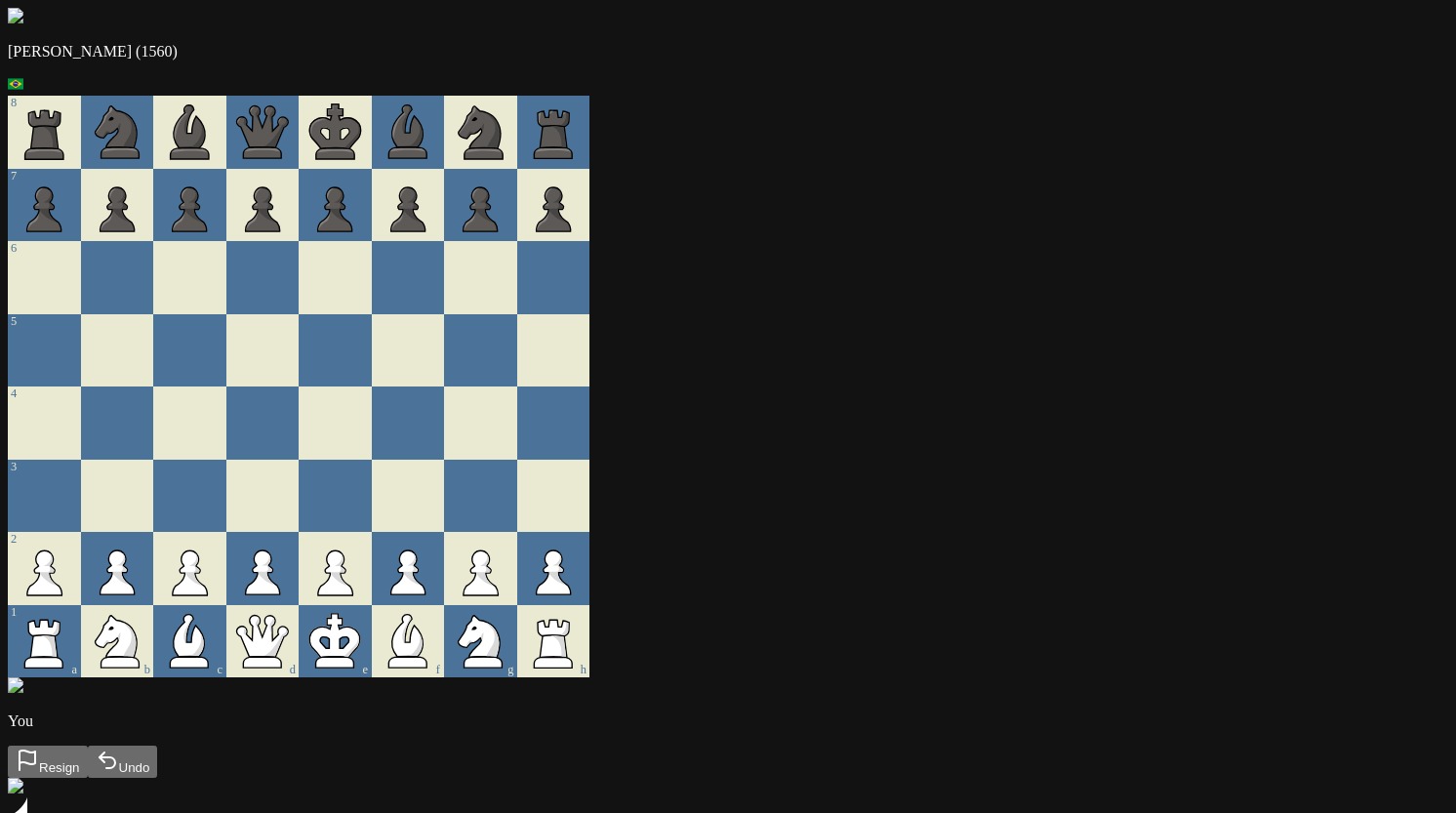
drag, startPoint x: 120, startPoint y: 167, endPoint x: 129, endPoint y: 496, distance: 329.1
click at [129, 496] on div "Andre (1560) 8 7 6 5 4 3 2 1 a b c d e f g h You Resign Undo Welcome to the bon…" at bounding box center [728, 477] width 1440 height 939
drag, startPoint x: 77, startPoint y: 529, endPoint x: 82, endPoint y: 765, distance: 236.1
click at [82, 765] on div "Andre (1560) 8 7 6 5 4 3 2 1 a b c d e f g h You Resign Undo Welcome to the bon…" at bounding box center [728, 477] width 1440 height 939
click at [150, 284] on div "Andre (1560) 8 7 6 5 4 3 2 1 a b c d e f g h You Resign Undo Welcome to the bon…" at bounding box center [728, 477] width 1440 height 939
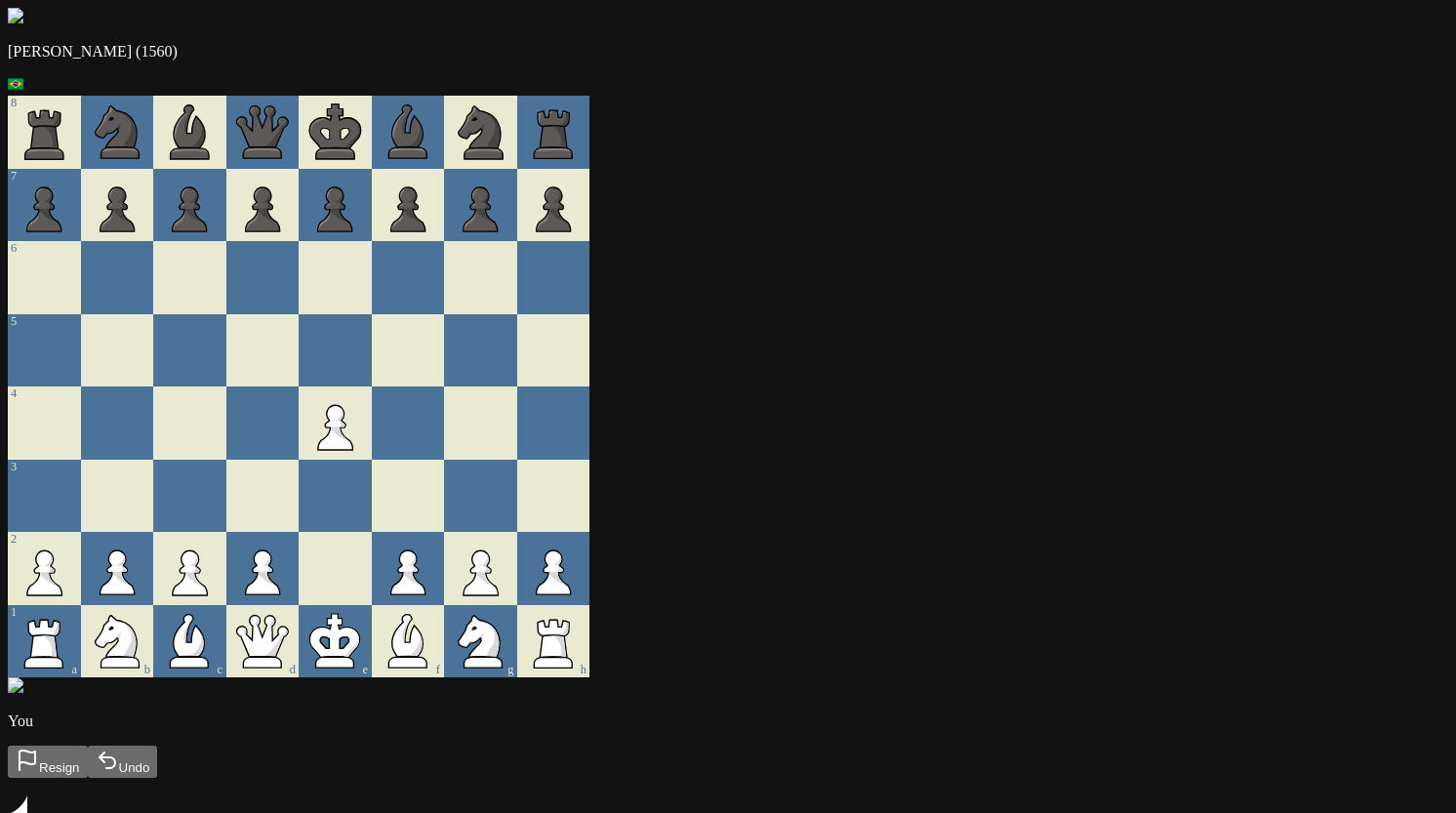
drag, startPoint x: 1371, startPoint y: 272, endPoint x: 1367, endPoint y: 520, distance: 248.0
click at [1367, 520] on div "Andre (1560) 8 7 6 5 4 3 2 1 a b c d e f g h You Resign Undo ... King's Pawn Ga…" at bounding box center [728, 461] width 1440 height 907
click at [1360, 449] on div "Andre (1560) 8 7 6 5 4 3 2 1 a b c d e f g h You Resign Undo ... King's Pawn Ga…" at bounding box center [728, 461] width 1440 height 907
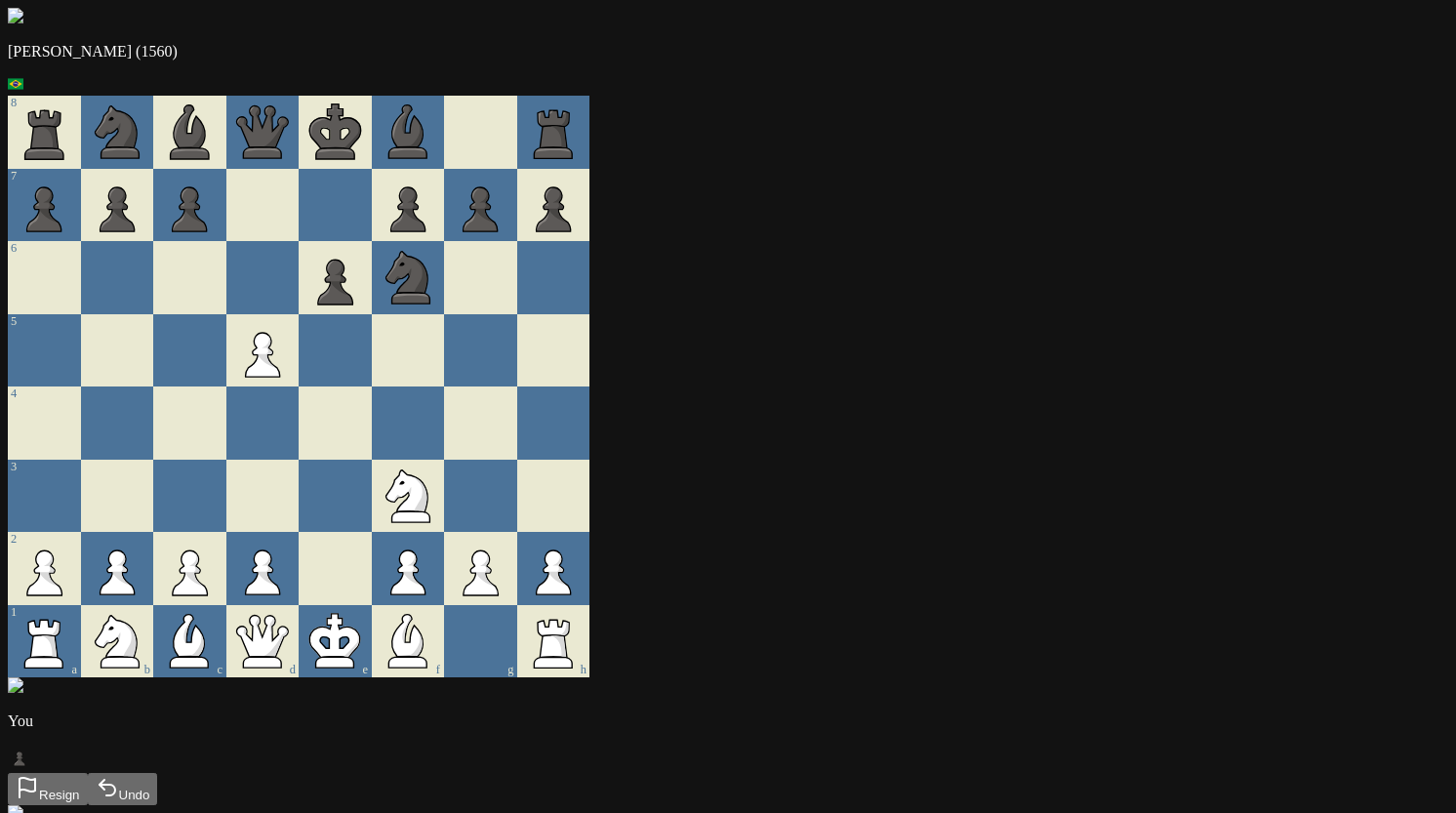
click at [300, 559] on icon at bounding box center [263, 569] width 73 height 73
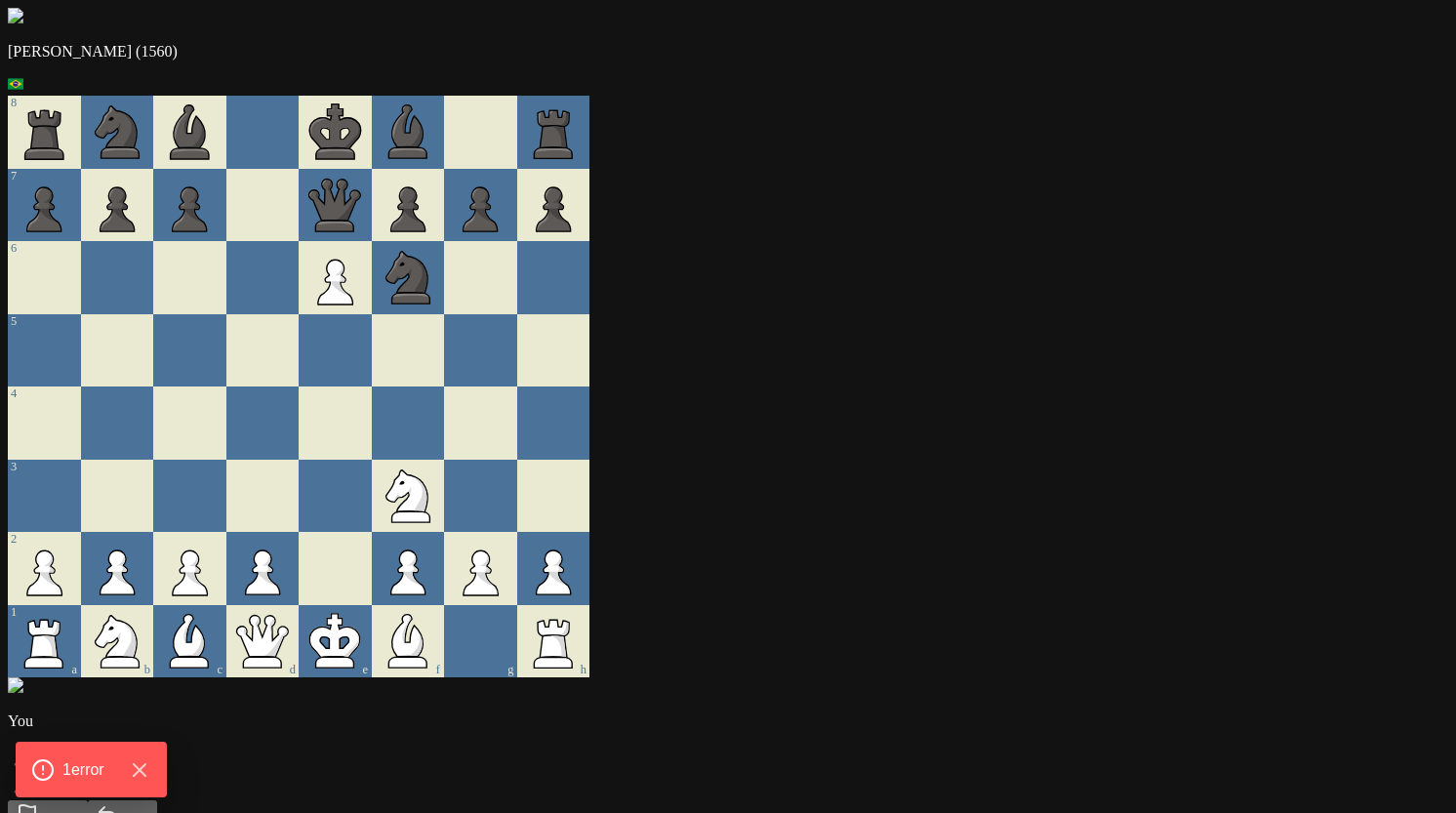
click at [372, 245] on icon at bounding box center [335, 278] width 73 height 73
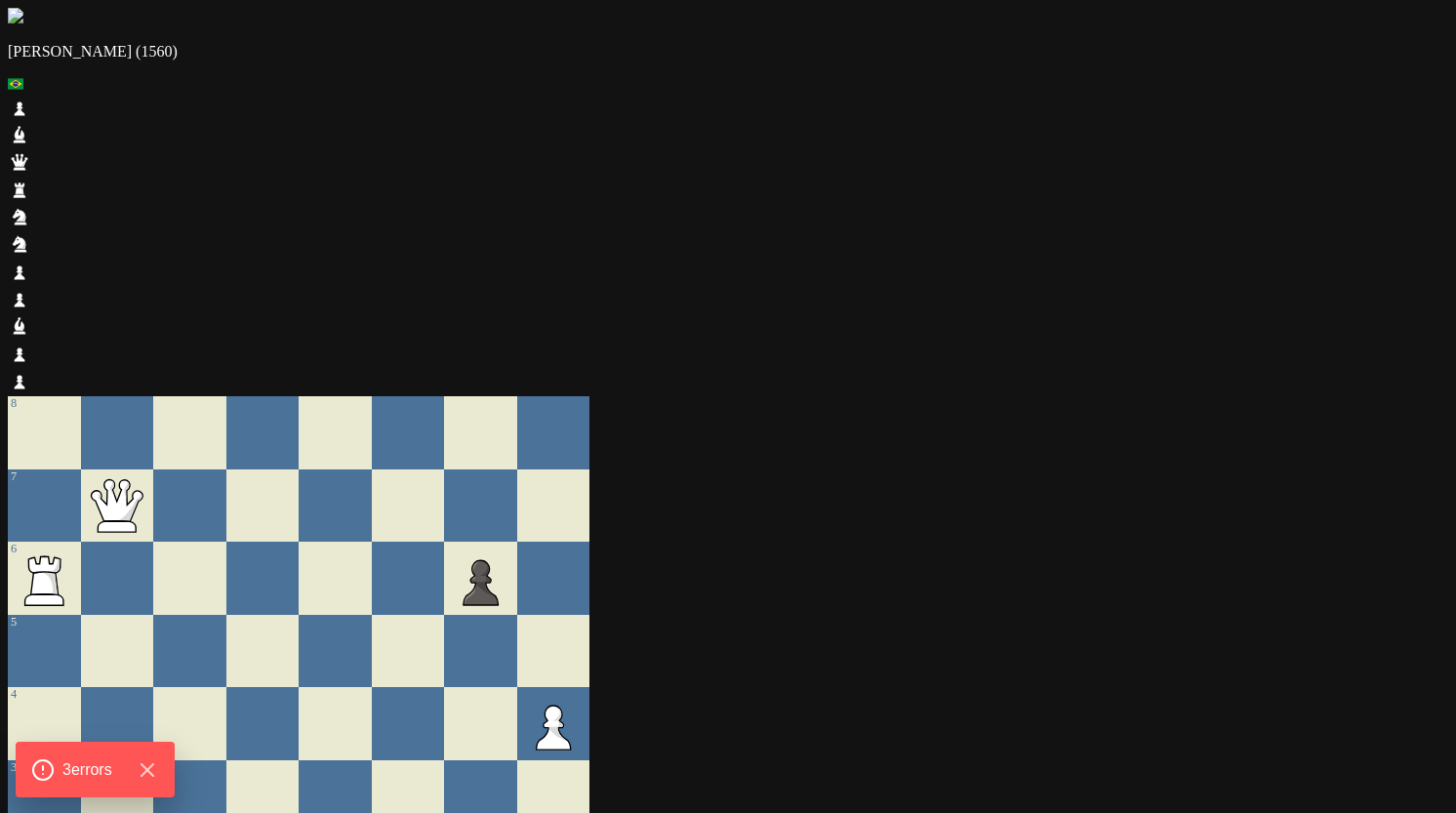
click at [157, 764] on icon "Hide Errors" at bounding box center [152, 770] width 26 height 26
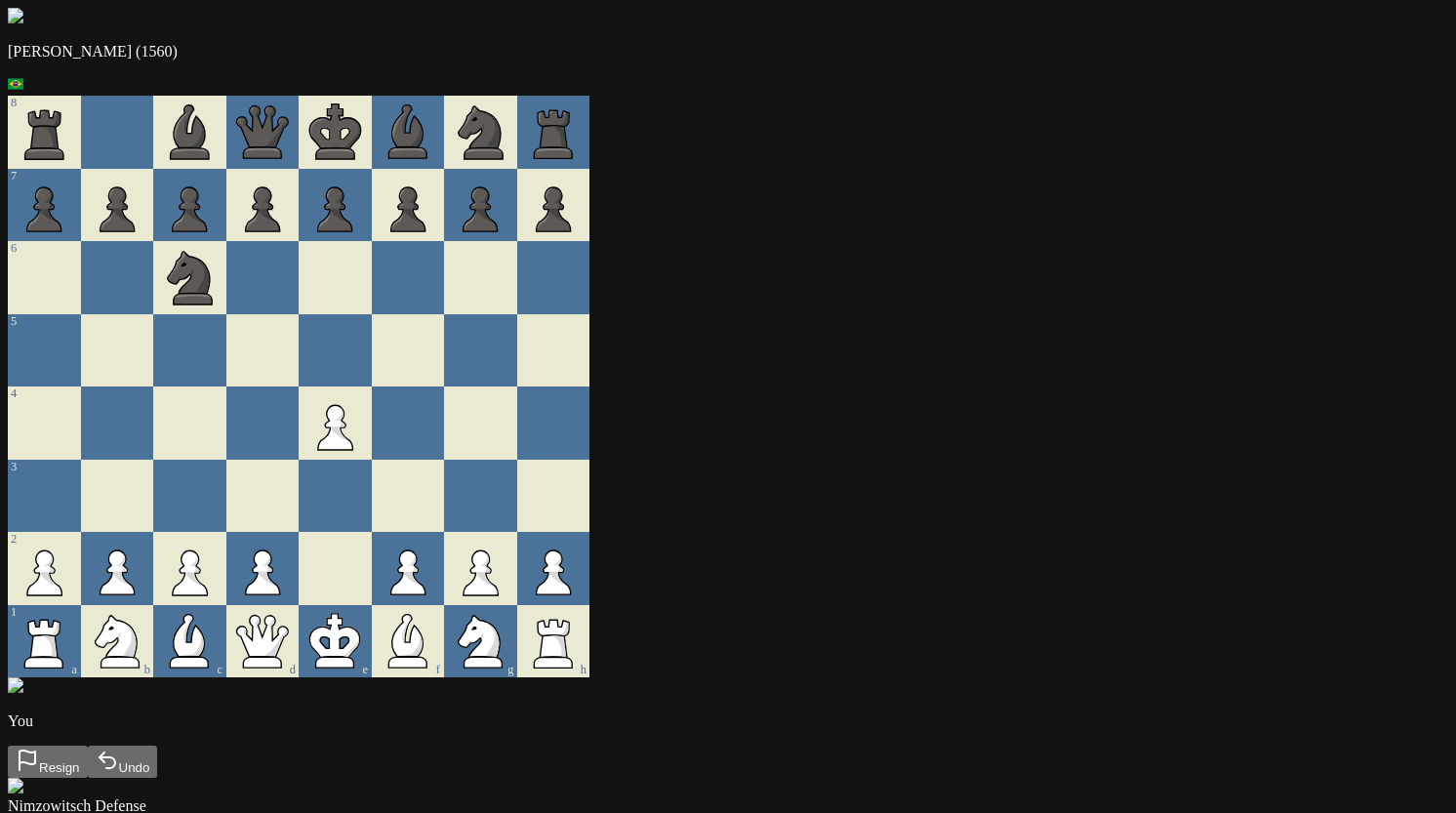
click at [464, 53] on div "[PERSON_NAME] (1560) 8 7 6 5 4 3 2 1 a b c d e f g h You Resign Undo Welcome to…" at bounding box center [728, 477] width 1440 height 939
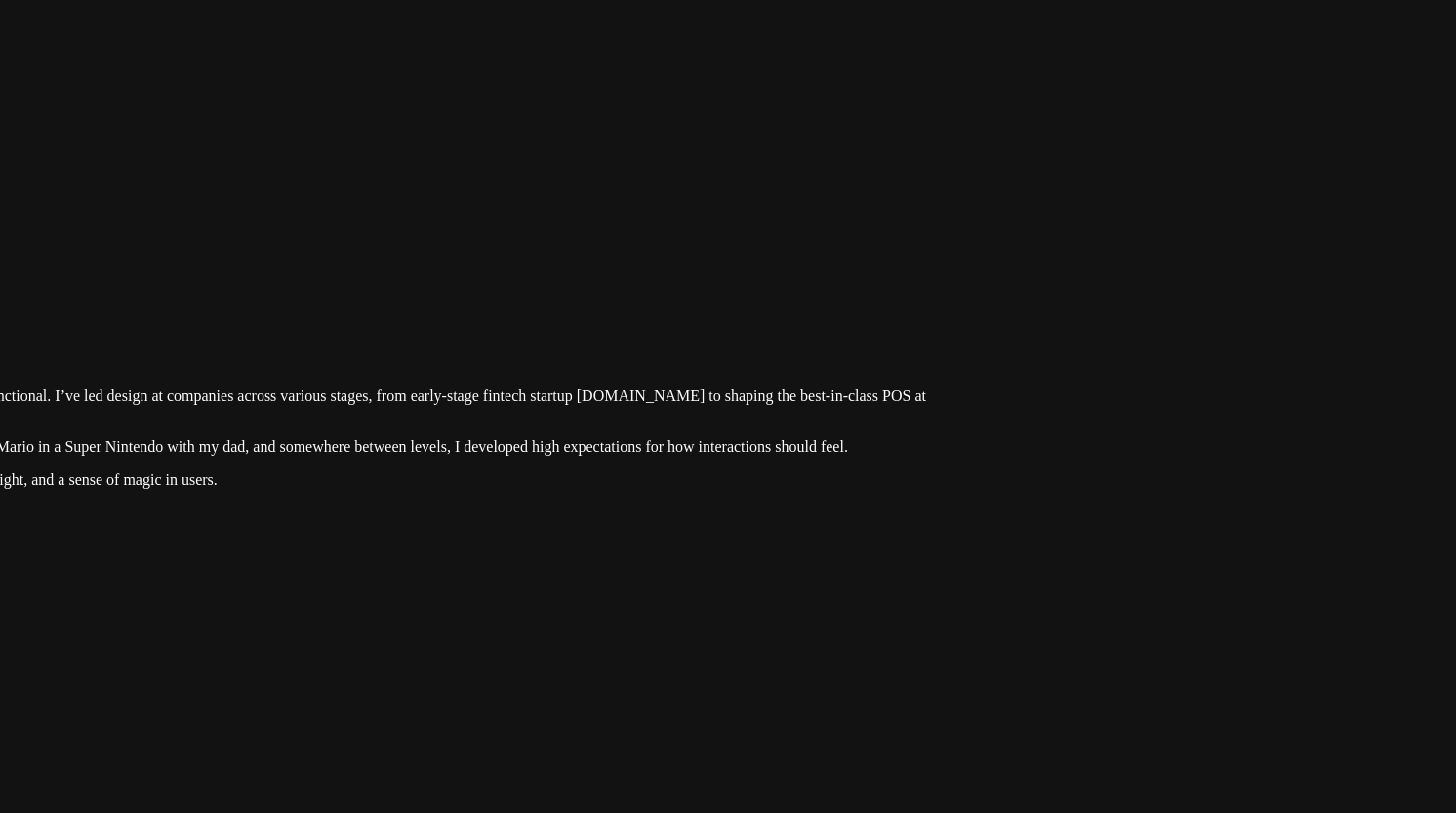
drag, startPoint x: 1134, startPoint y: 316, endPoint x: 643, endPoint y: 545, distance: 541.8
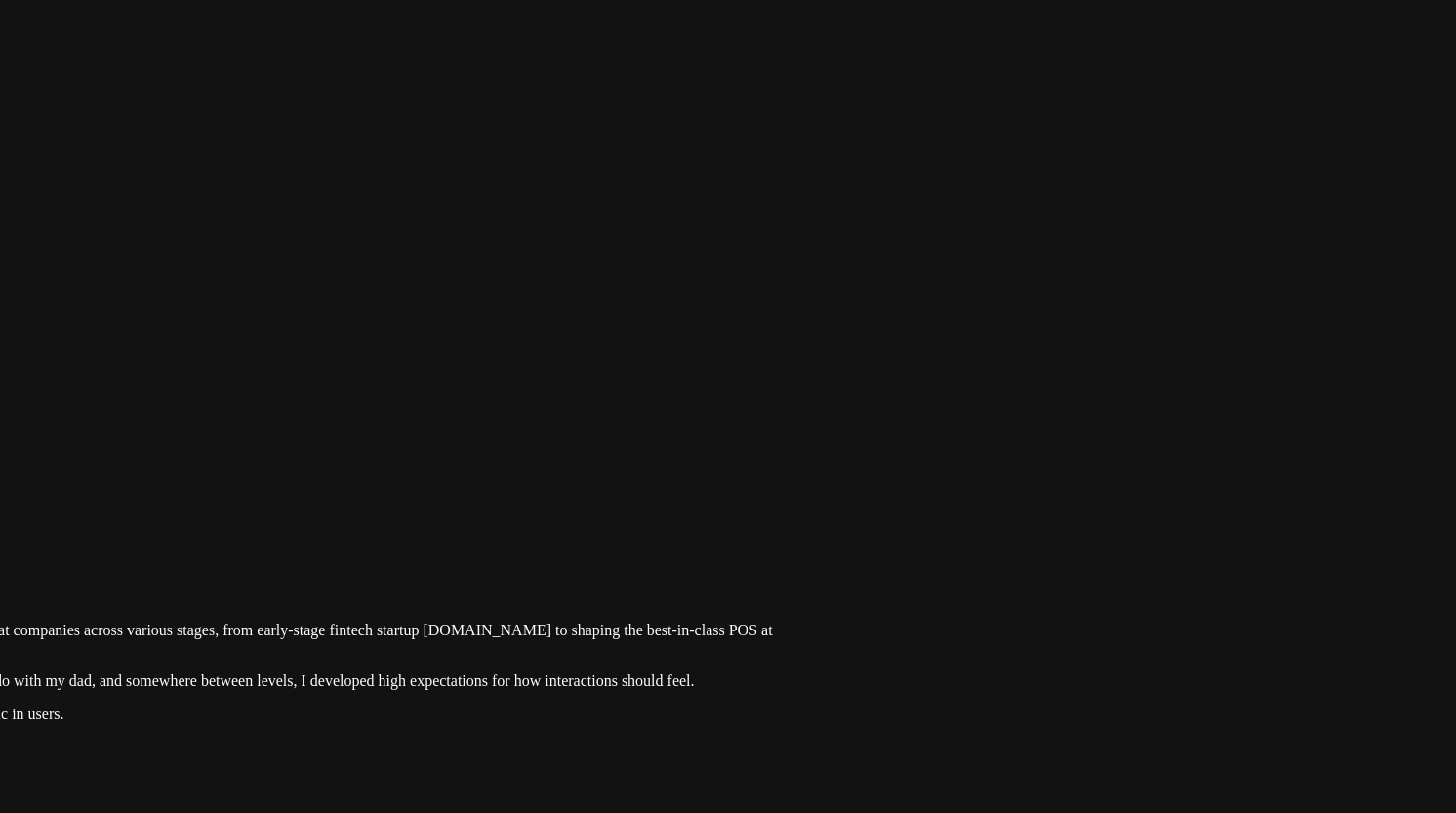
drag, startPoint x: 1045, startPoint y: 285, endPoint x: 885, endPoint y: 526, distance: 289.3
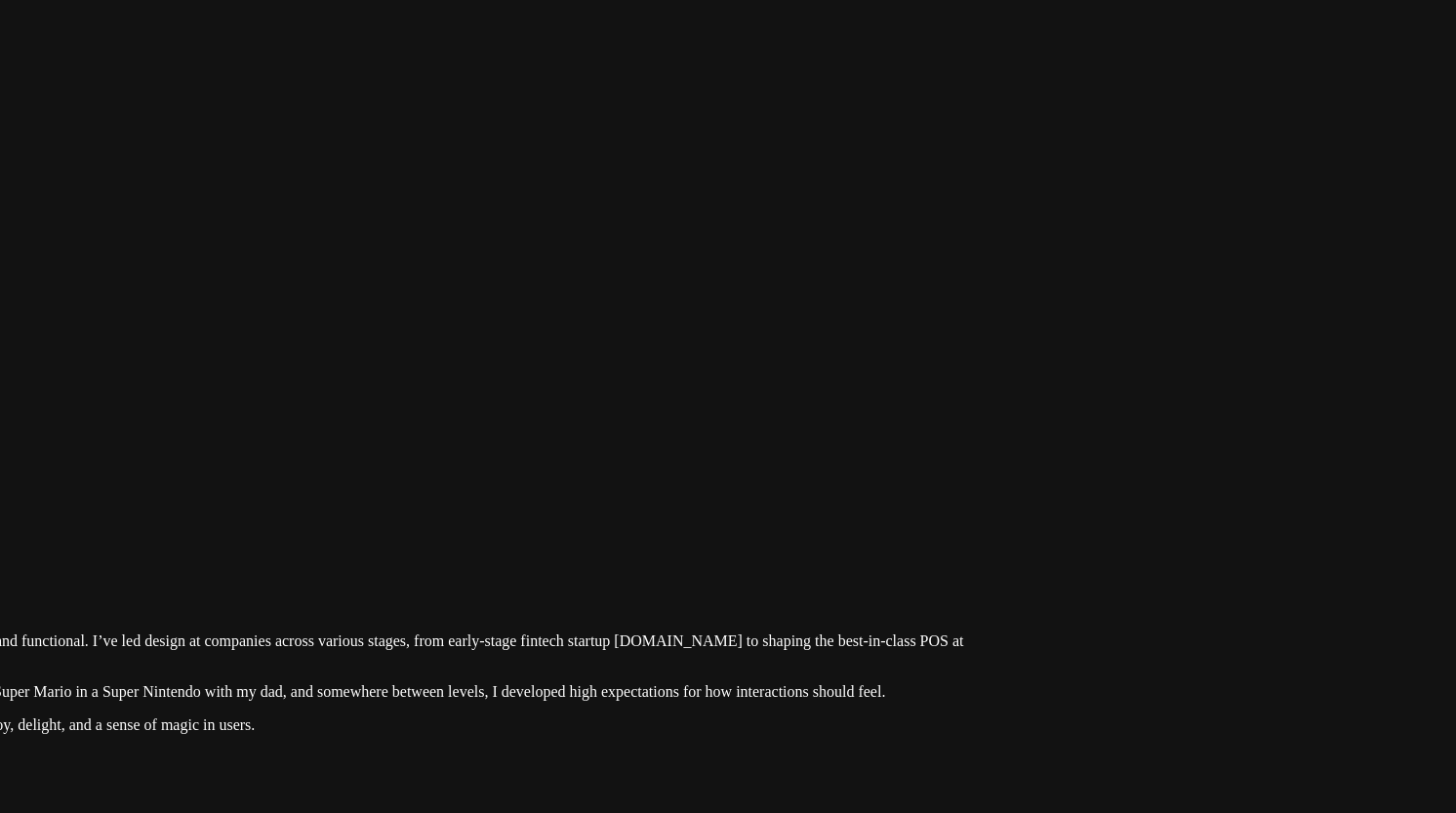
drag, startPoint x: 1093, startPoint y: 386, endPoint x: 645, endPoint y: 848, distance: 643.5
